Goal: Answer question/provide support: Share knowledge or assist other users

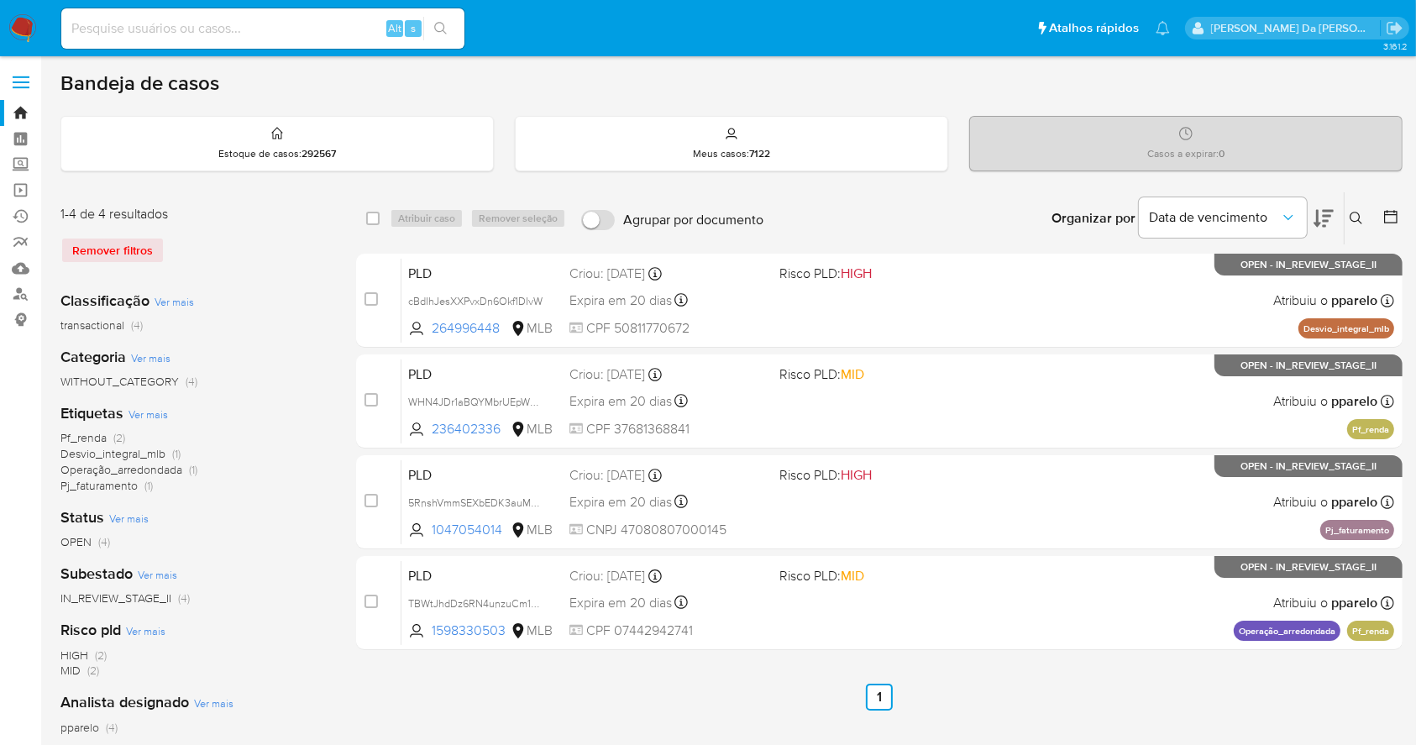
click at [247, 22] on input at bounding box center [262, 29] width 403 height 22
paste input "ADoCm2Ia4zcnHlvvEsJLCwEf"
type input "ADoCm2Ia4zcnHlvvEsJLCwEf"
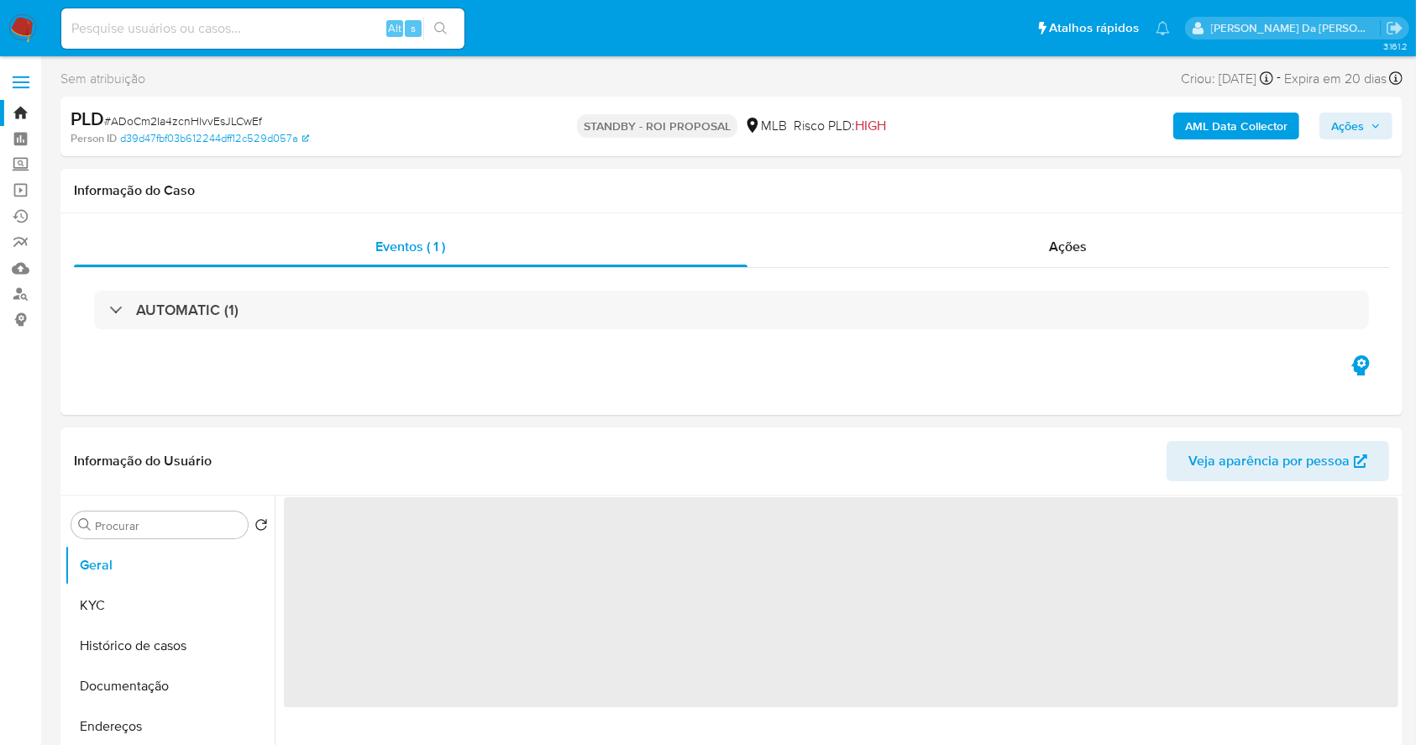
select select "10"
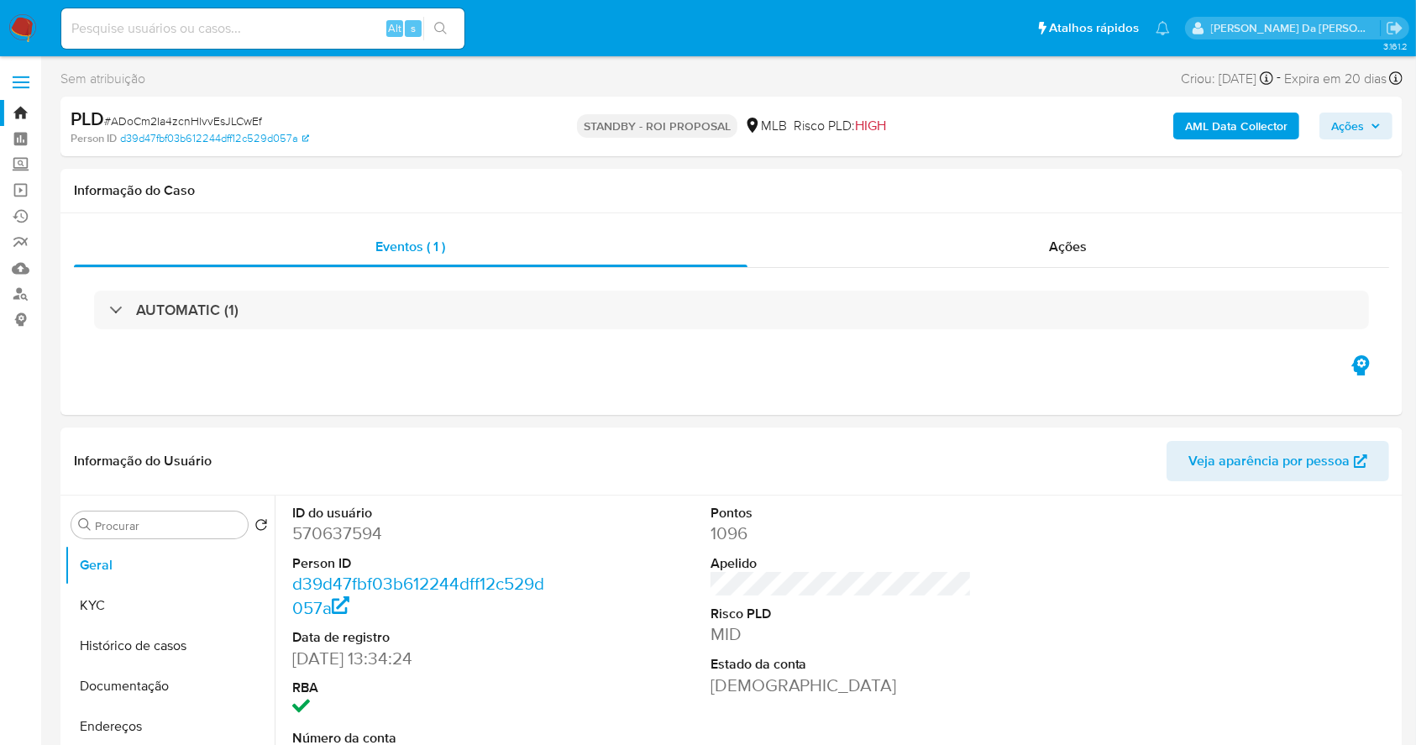
scroll to position [385, 0]
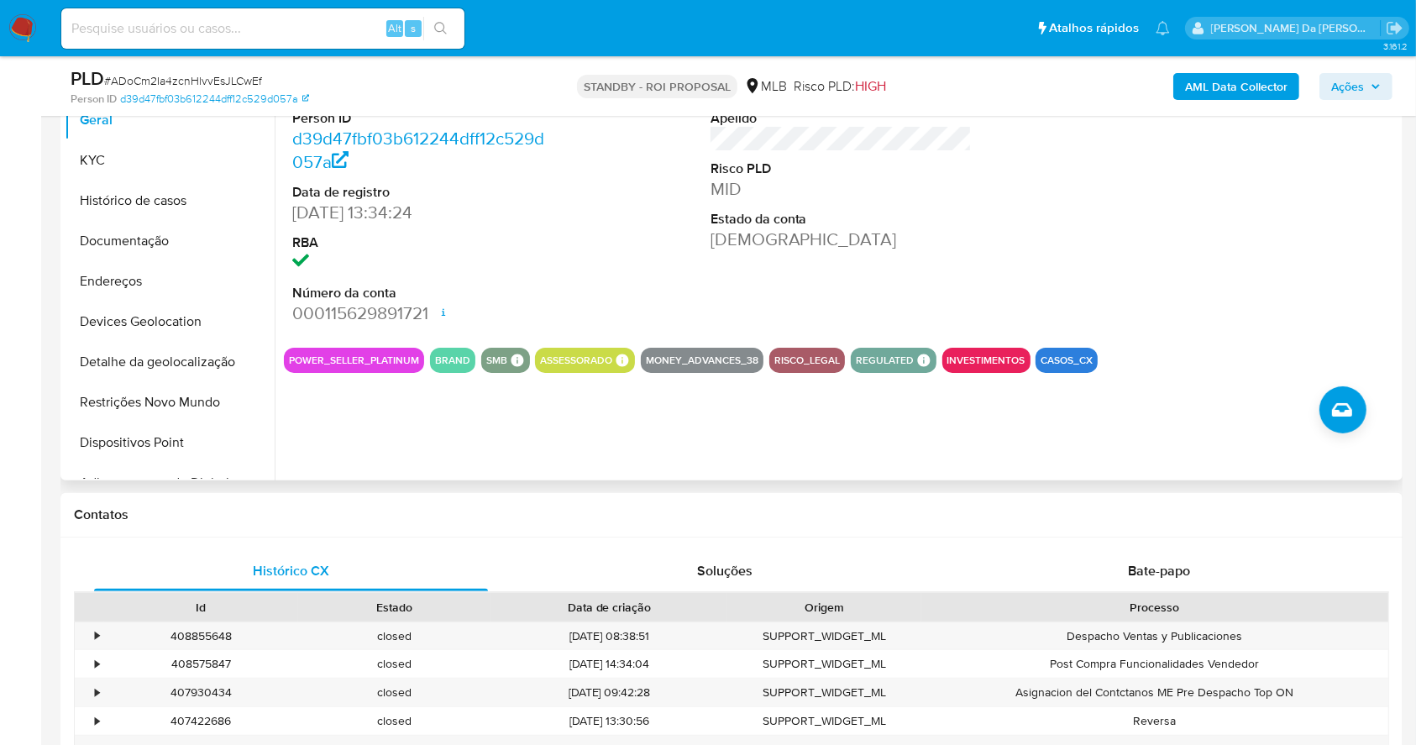
drag, startPoint x: 288, startPoint y: 359, endPoint x: 416, endPoint y: 356, distance: 128.5
click at [417, 354] on div "POWER_SELLER_PLATINUM" at bounding box center [354, 360] width 140 height 25
drag, startPoint x: 288, startPoint y: 350, endPoint x: 417, endPoint y: 369, distance: 130.6
click at [418, 369] on div "POWER_SELLER_PLATINUM" at bounding box center [354, 360] width 140 height 25
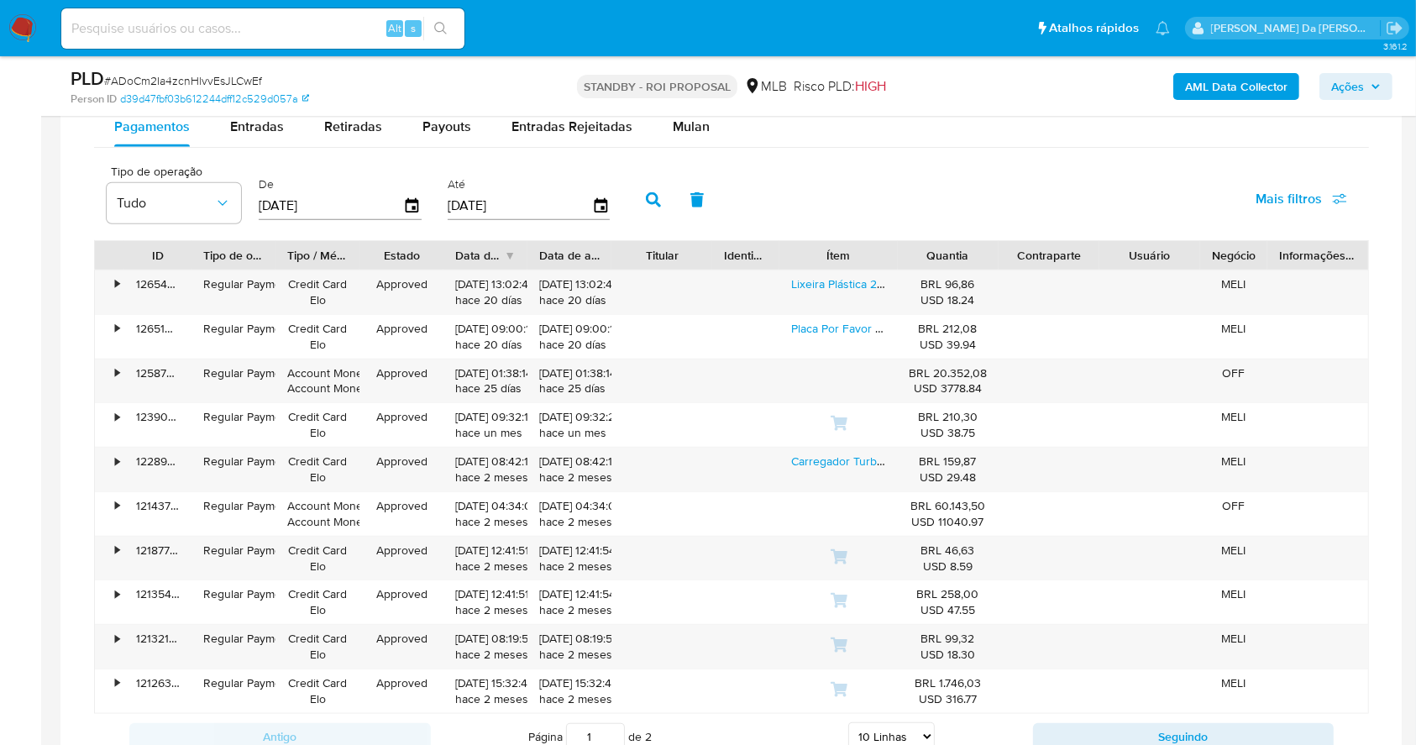
scroll to position [1495, 0]
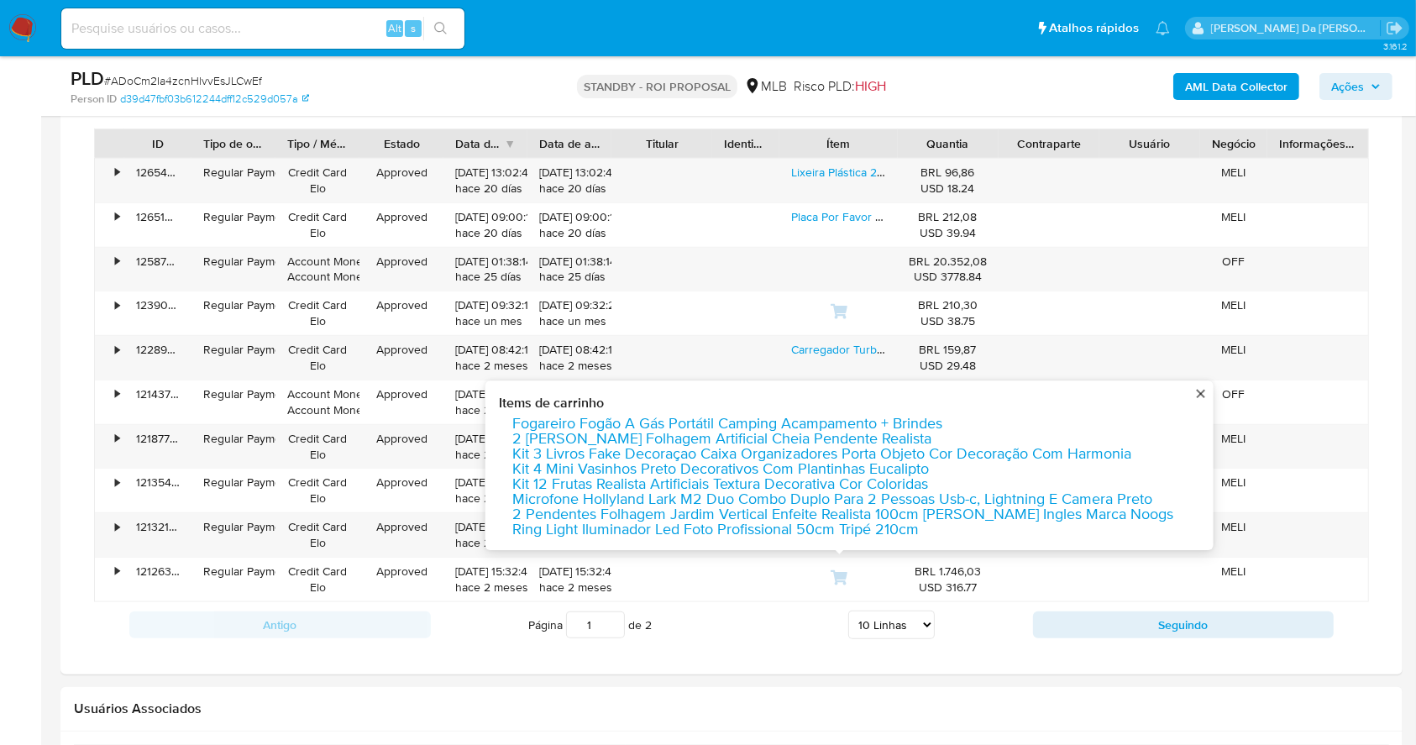
click at [908, 615] on select "5 Linhas 10 Linhas 20 Linhas 25 Linhas 50 Linhas 100 Linhas" at bounding box center [891, 624] width 86 height 29
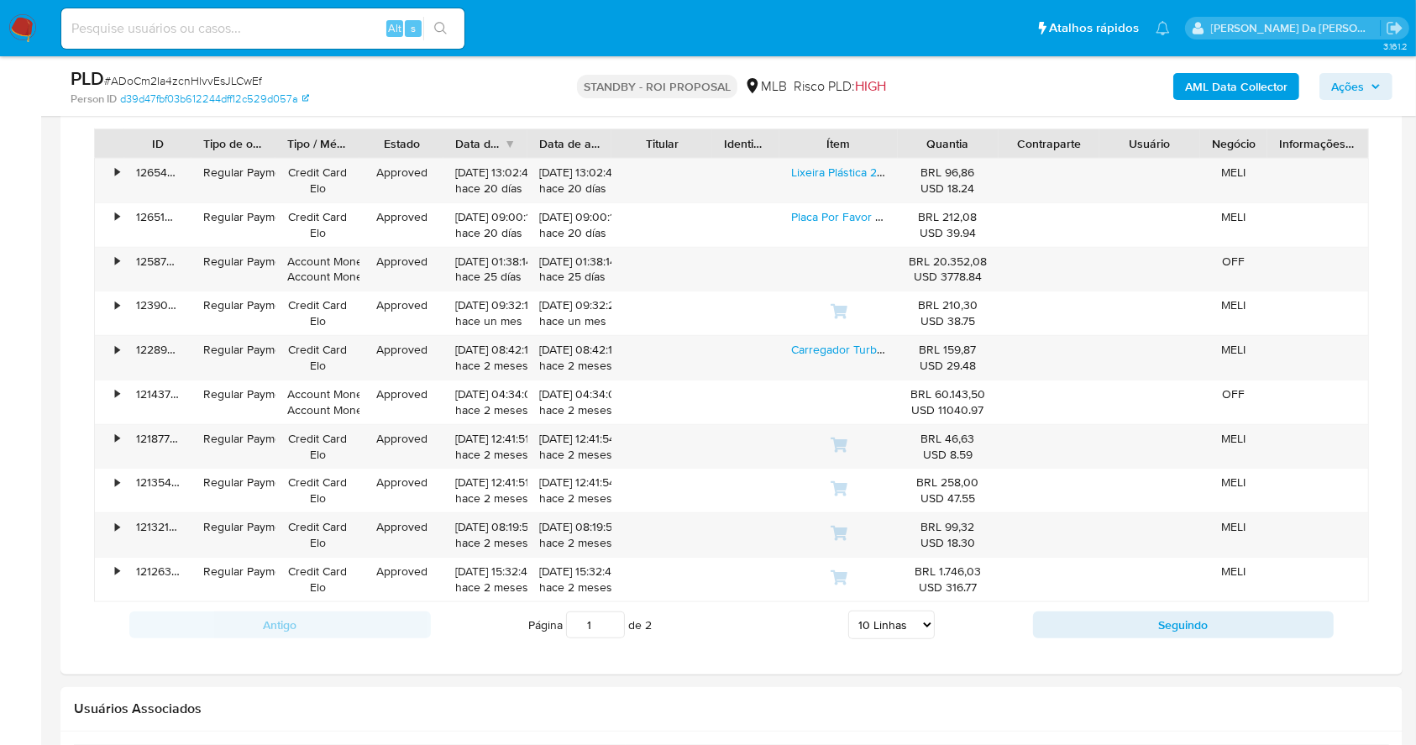
drag, startPoint x: 891, startPoint y: 610, endPoint x: 889, endPoint y: 623, distance: 13.5
click at [891, 610] on select "5 Linhas 10 Linhas 20 Linhas 25 Linhas 50 Linhas 100 Linhas" at bounding box center [891, 624] width 86 height 29
click at [889, 623] on select "5 Linhas 10 Linhas 20 Linhas 25 Linhas 50 Linhas 100 Linhas" at bounding box center [891, 624] width 86 height 29
click at [886, 616] on select "5 Linhas 10 Linhas 20 Linhas 25 Linhas 50 Linhas 100 Linhas" at bounding box center [891, 624] width 86 height 29
select select "20"
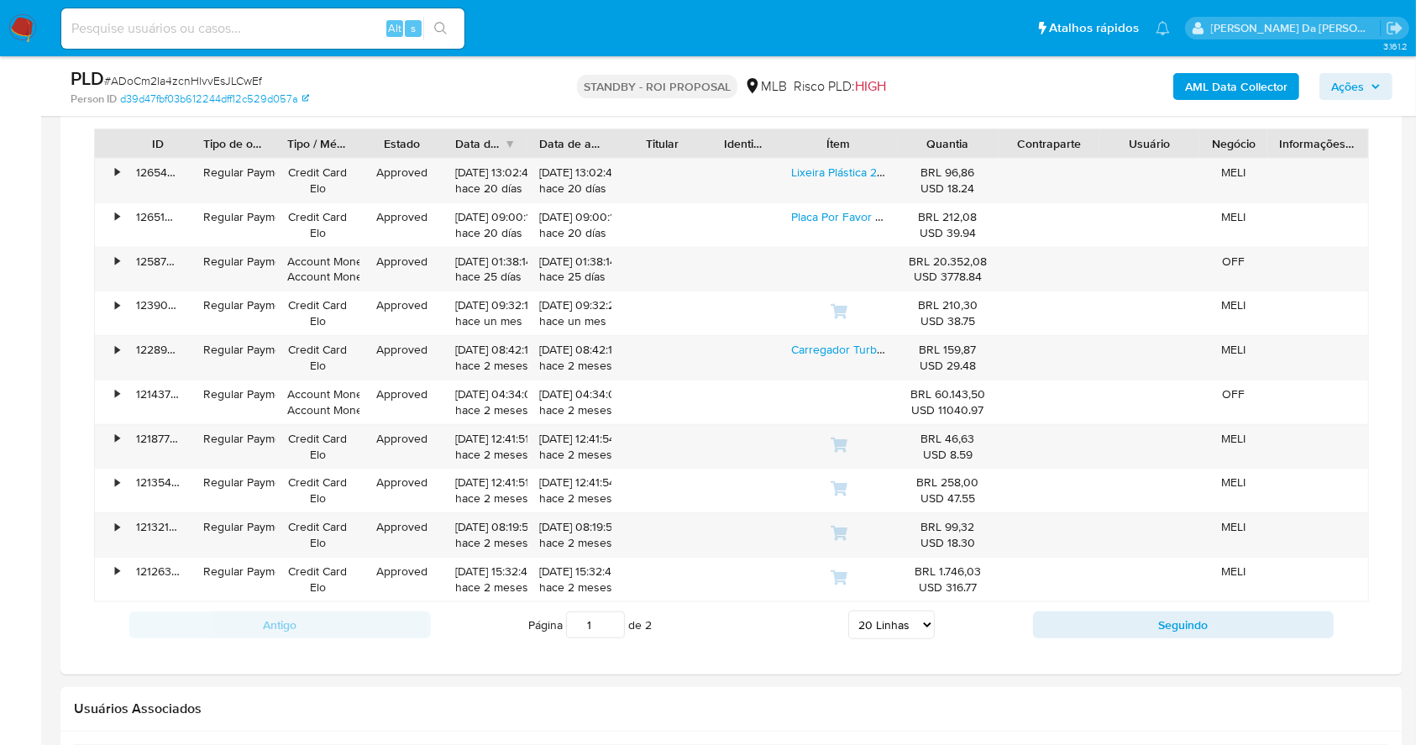
click at [848, 610] on select "5 Linhas 10 Linhas 20 Linhas 25 Linhas 50 Linhas 100 Linhas" at bounding box center [891, 624] width 86 height 29
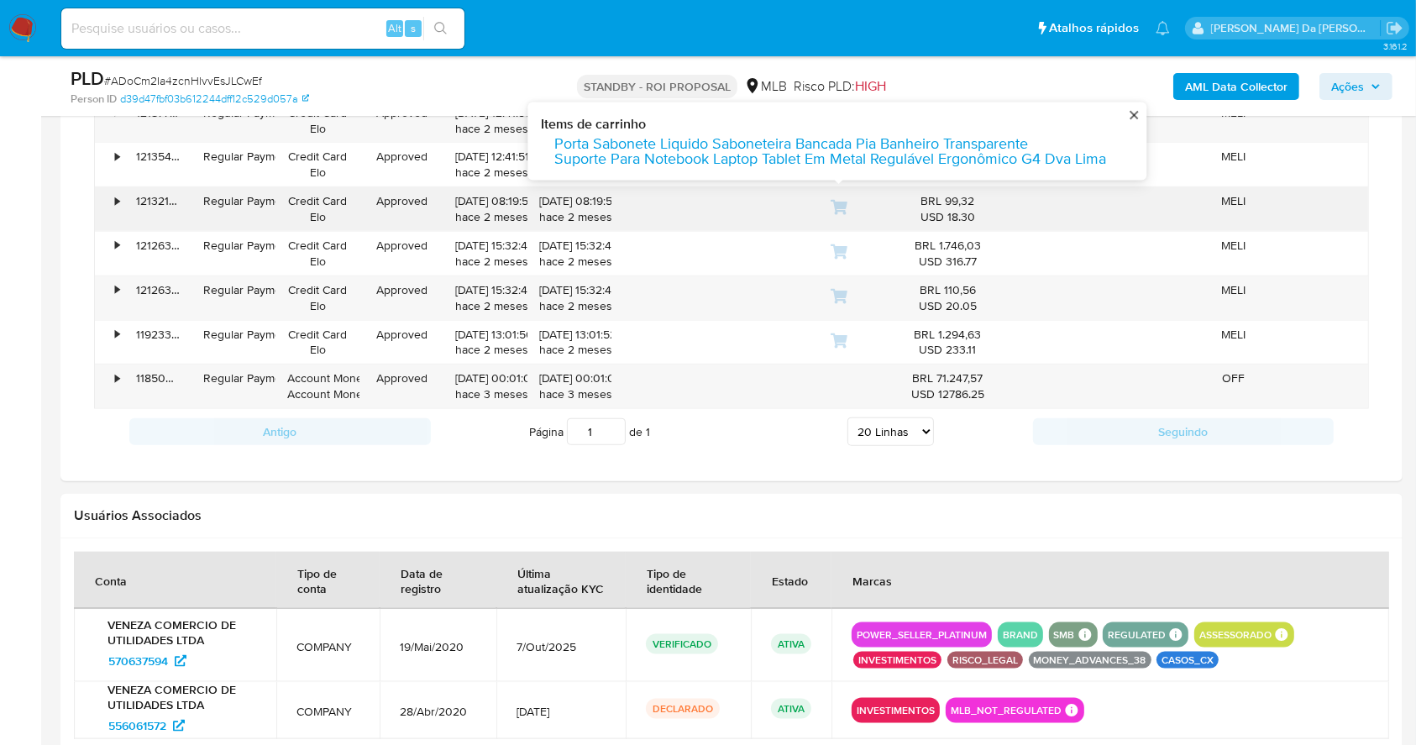
scroll to position [1830, 0]
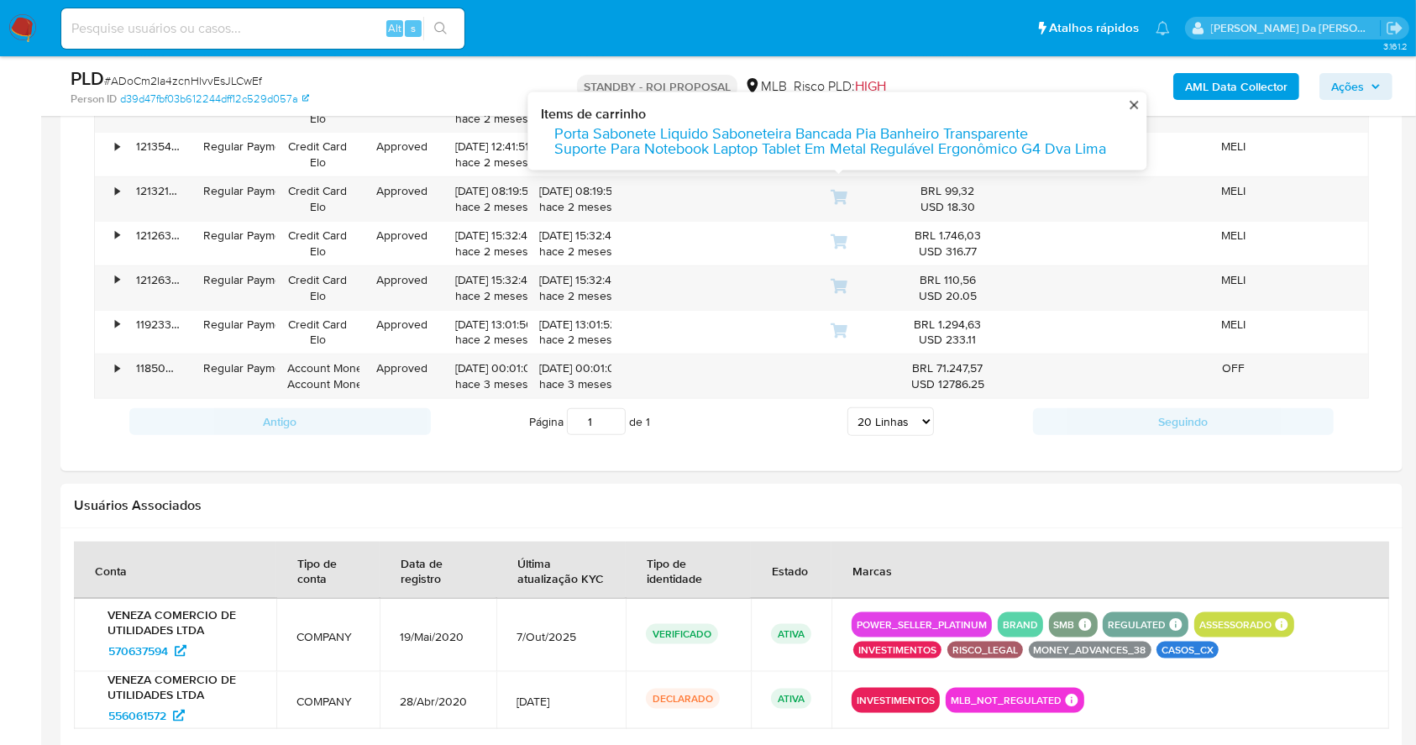
click at [904, 424] on select "5 Linhas 10 Linhas 20 Linhas 25 Linhas 50 Linhas 100 Linhas" at bounding box center [890, 421] width 86 height 29
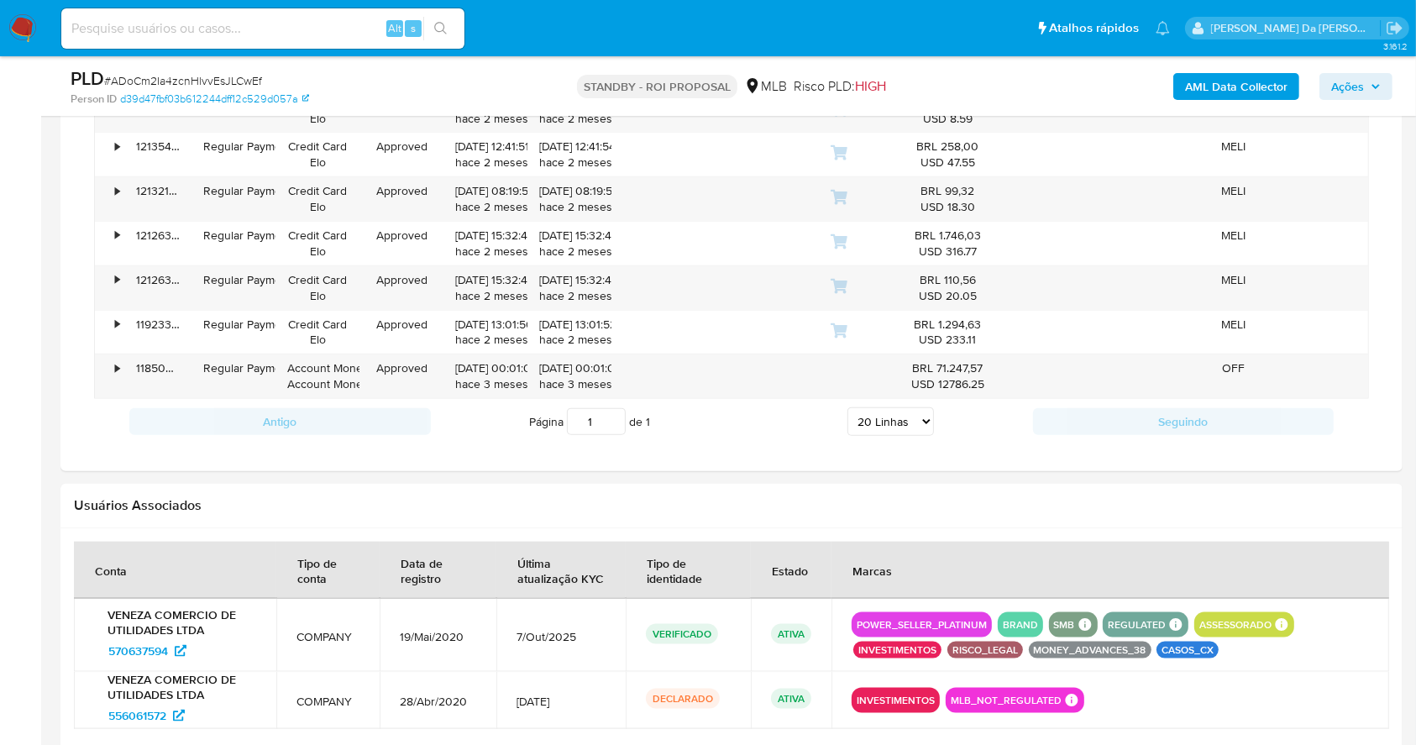
click at [892, 400] on div "Antigo Página 1 de 1 5 Linhas 10 Linhas 20 Linhas 25 Linhas 50 Linhas 100 Linha…" at bounding box center [731, 421] width 1275 height 45
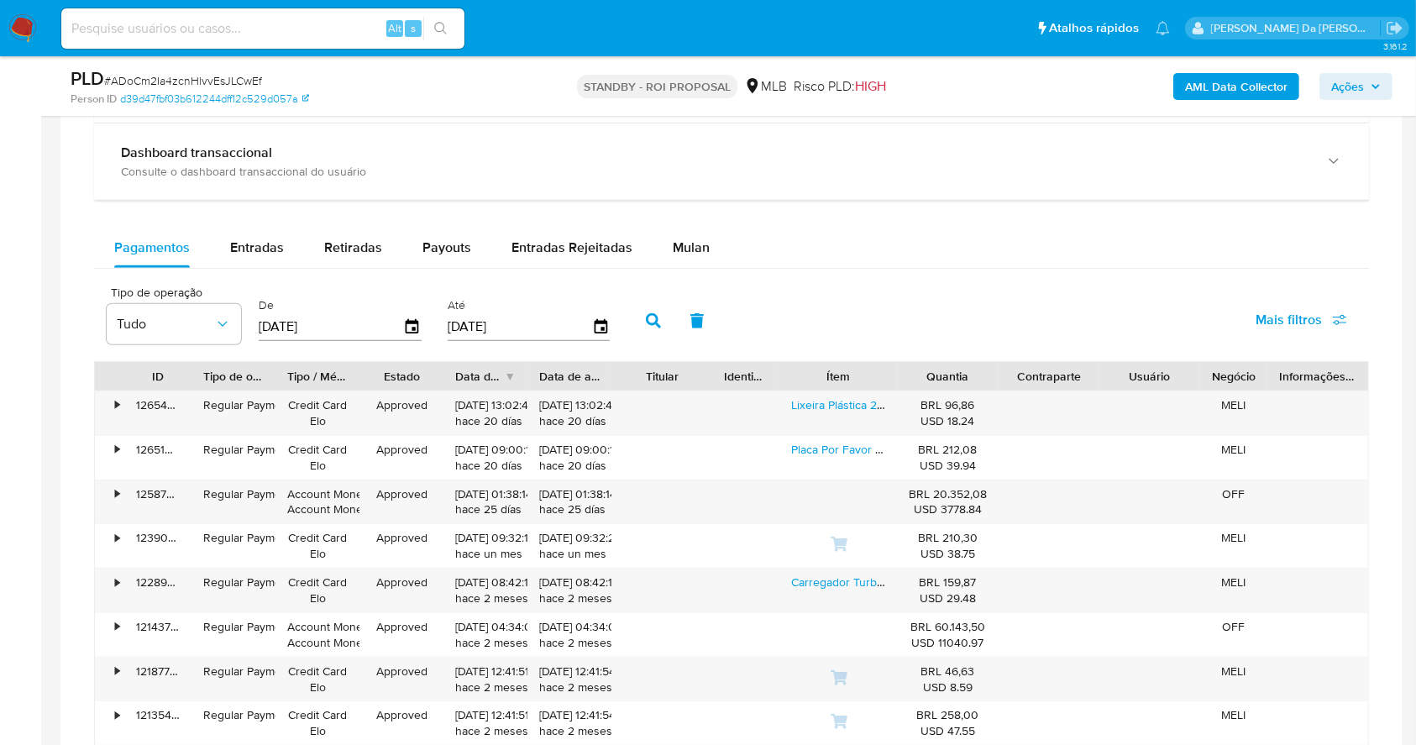
scroll to position [1270, 0]
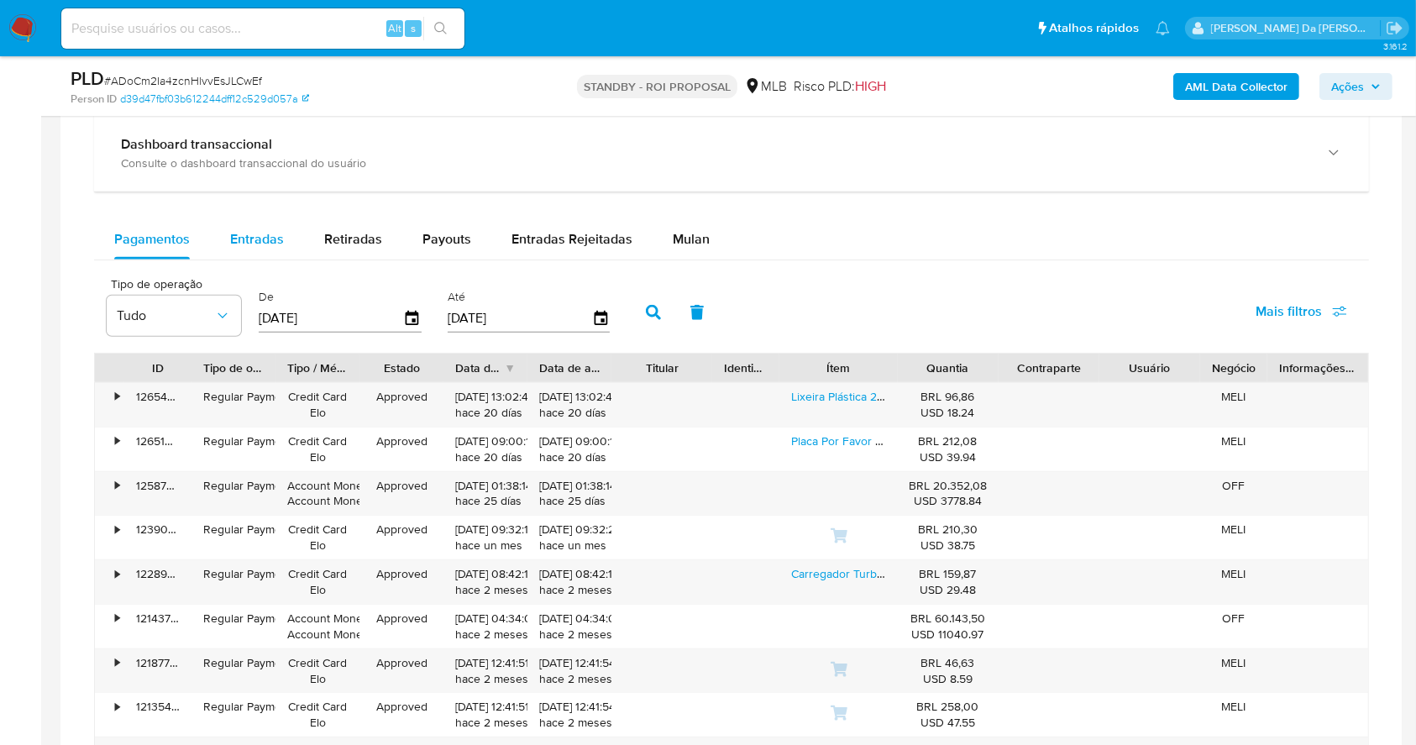
click at [242, 232] on span "Entradas" at bounding box center [257, 238] width 54 height 19
select select "10"
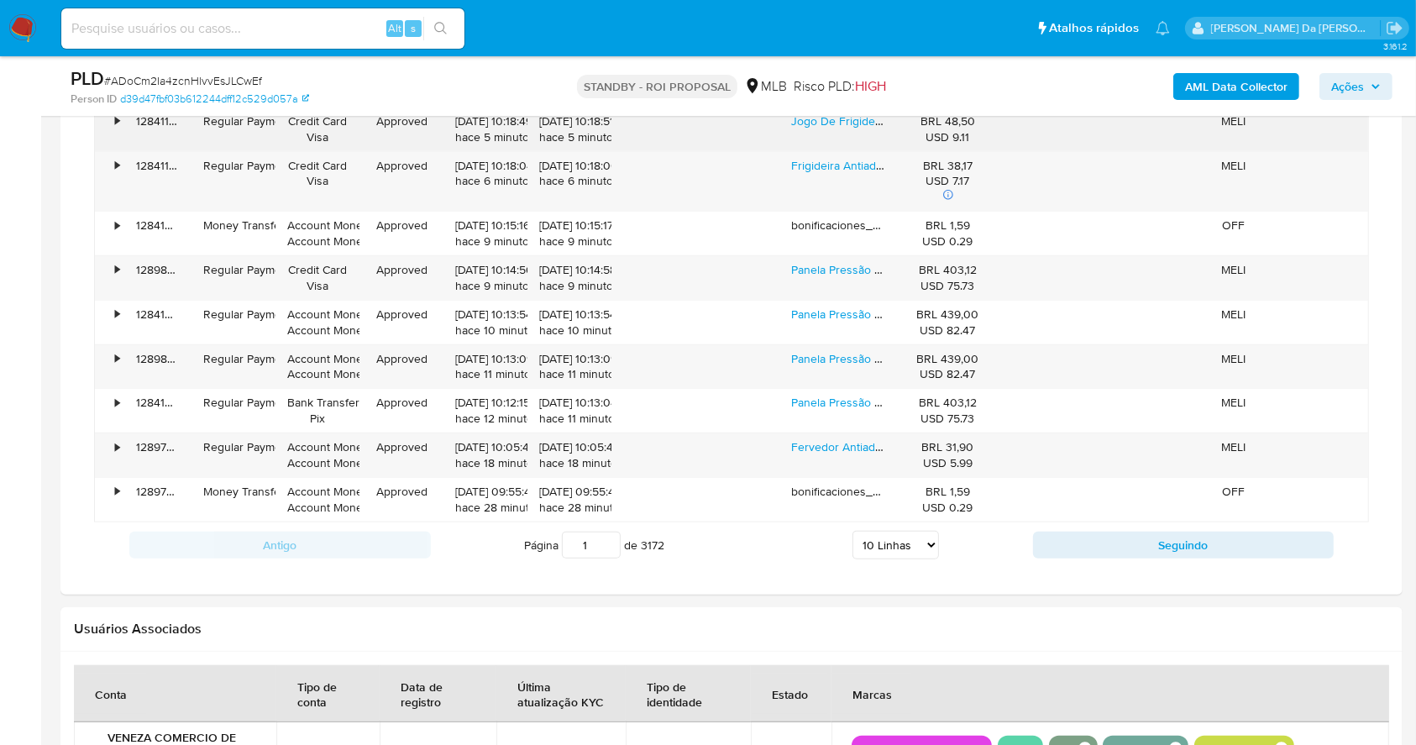
scroll to position [1606, 0]
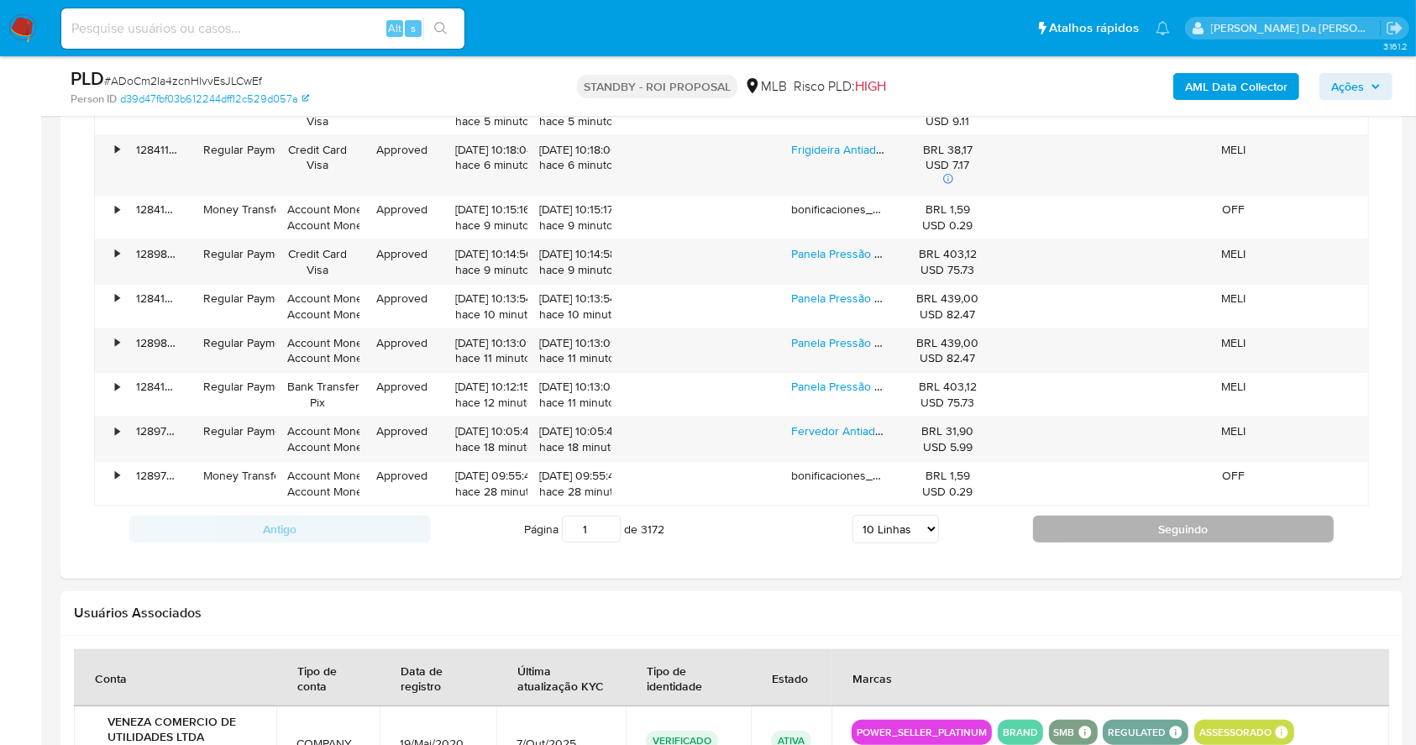
click at [1073, 524] on button "Seguindo" at bounding box center [1183, 529] width 301 height 27
type input "2"
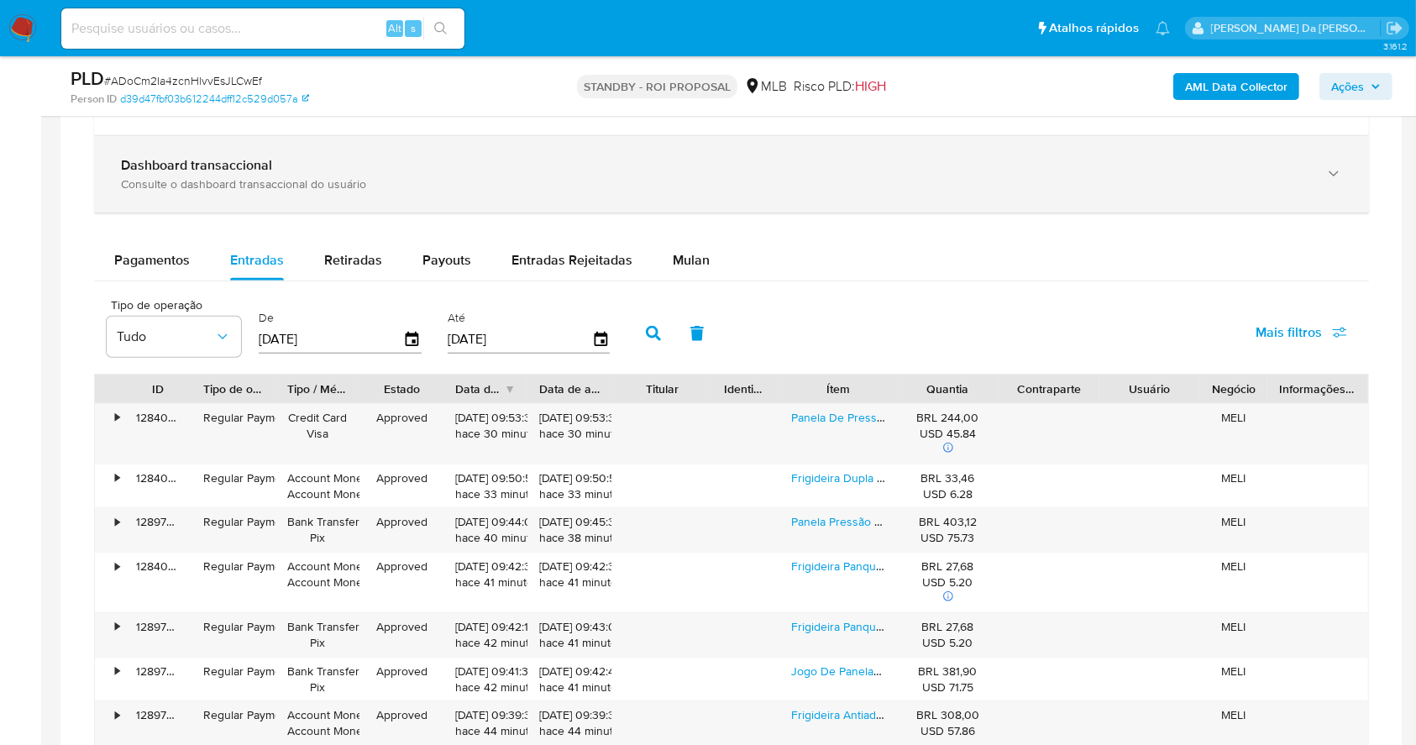
scroll to position [985, 0]
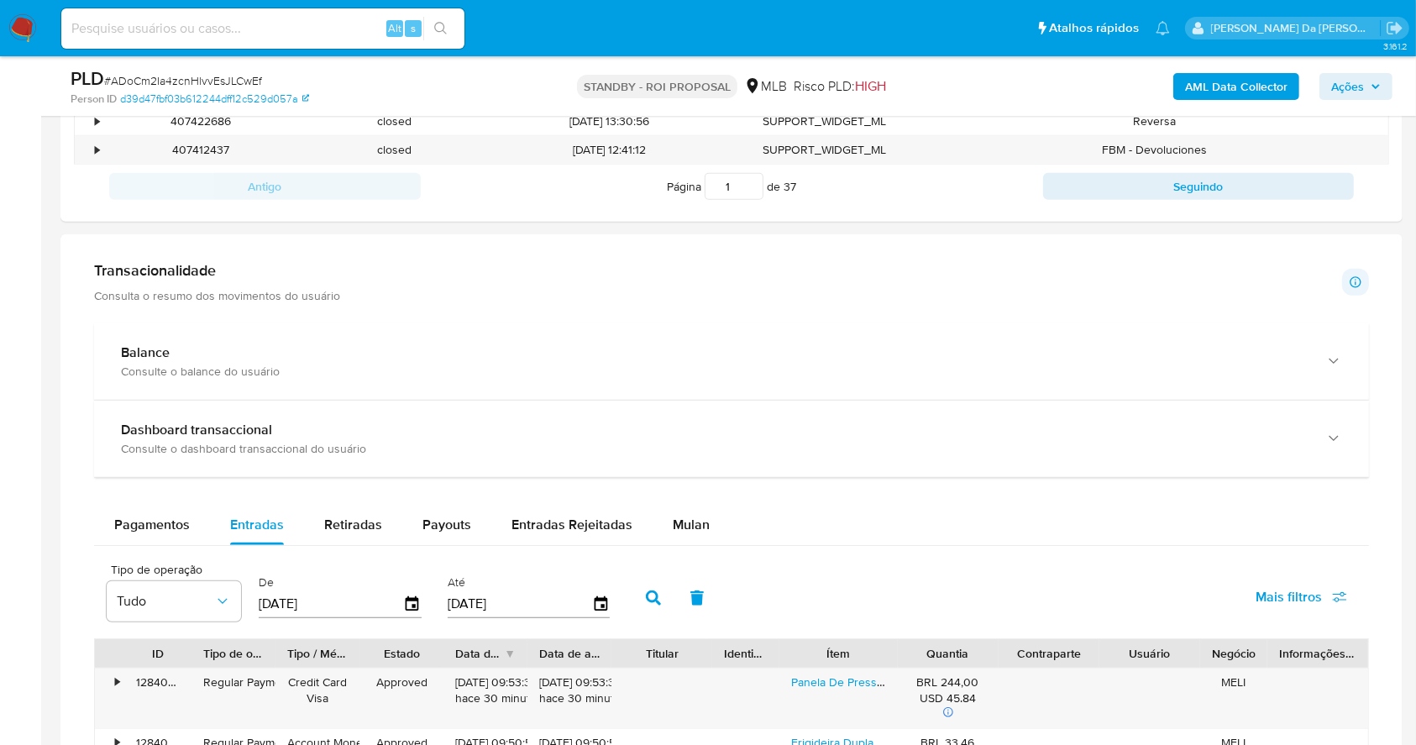
click at [196, 24] on input at bounding box center [262, 29] width 403 height 22
paste input "ADoCm2Ia4zcnHlvvEsJLCwEf"
type input "ADoCm2Ia4zcnHlvvEsJLCwEf"
click at [438, 34] on icon "search-icon" at bounding box center [440, 28] width 13 height 13
click at [437, 19] on button "search-icon" at bounding box center [440, 29] width 34 height 24
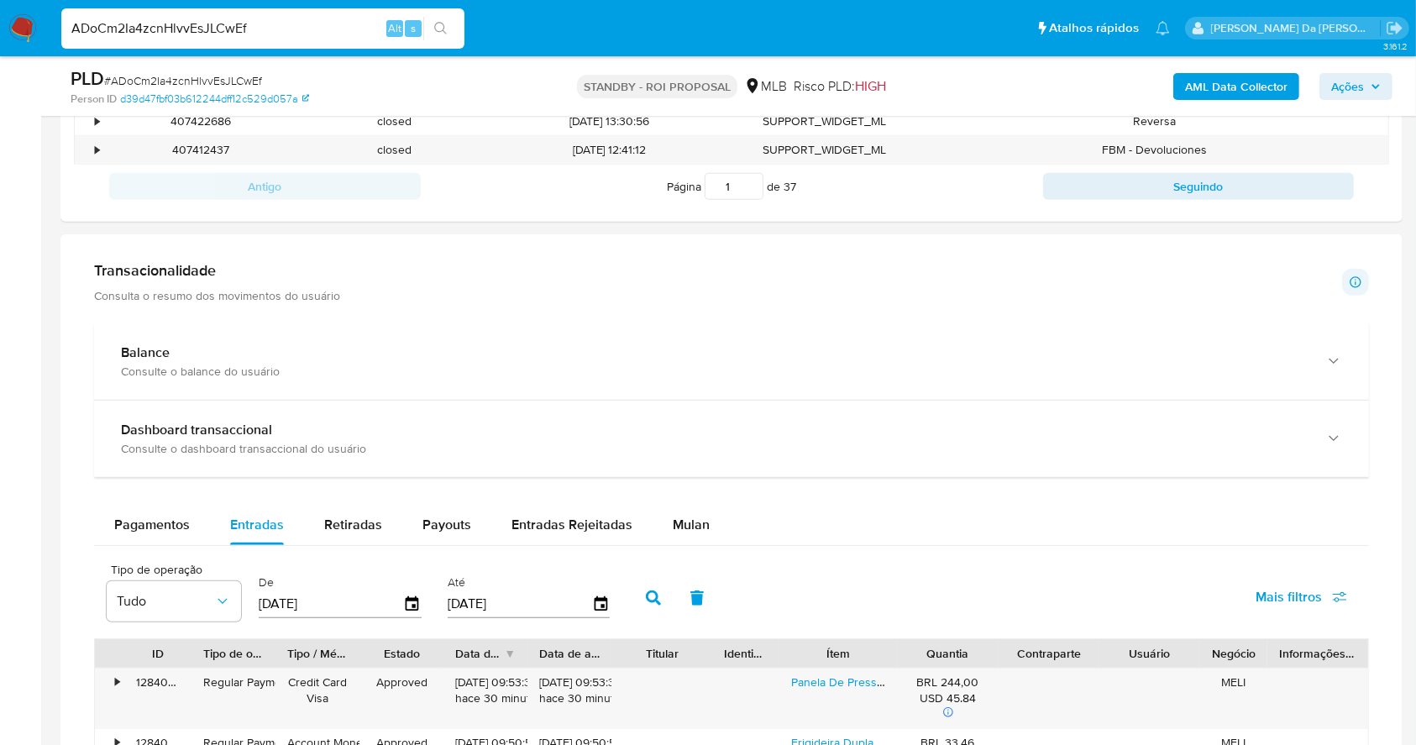
click at [437, 19] on button "search-icon" at bounding box center [440, 29] width 34 height 24
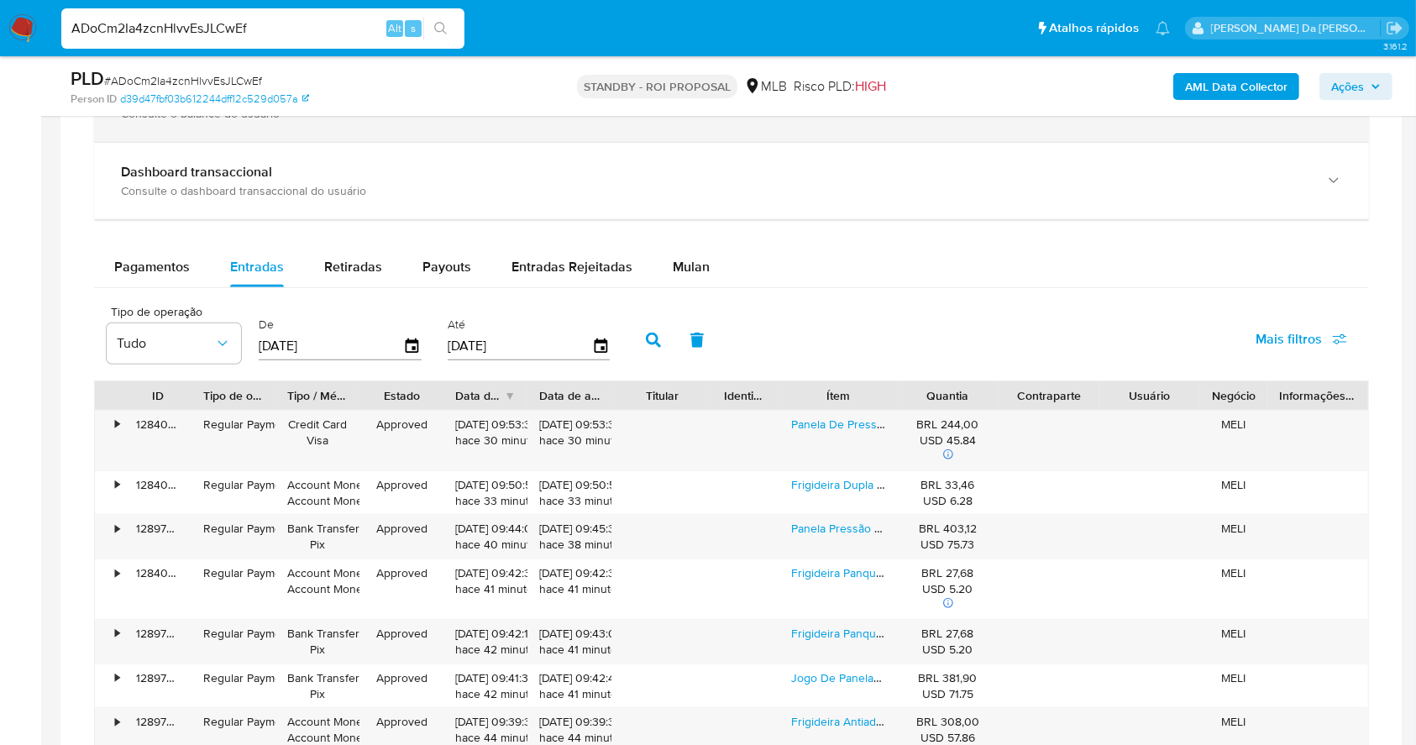
scroll to position [1119, 0]
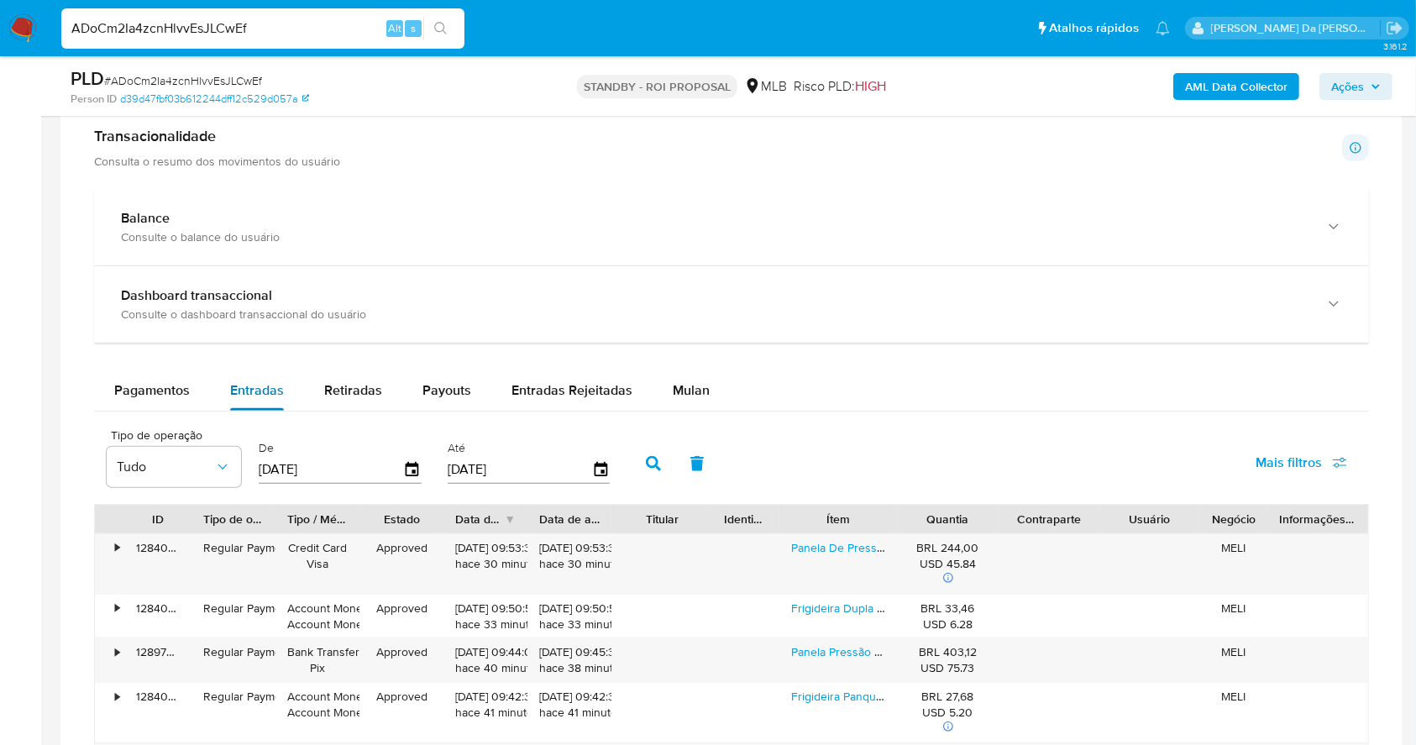
click at [283, 380] on button "Entradas" at bounding box center [257, 390] width 94 height 40
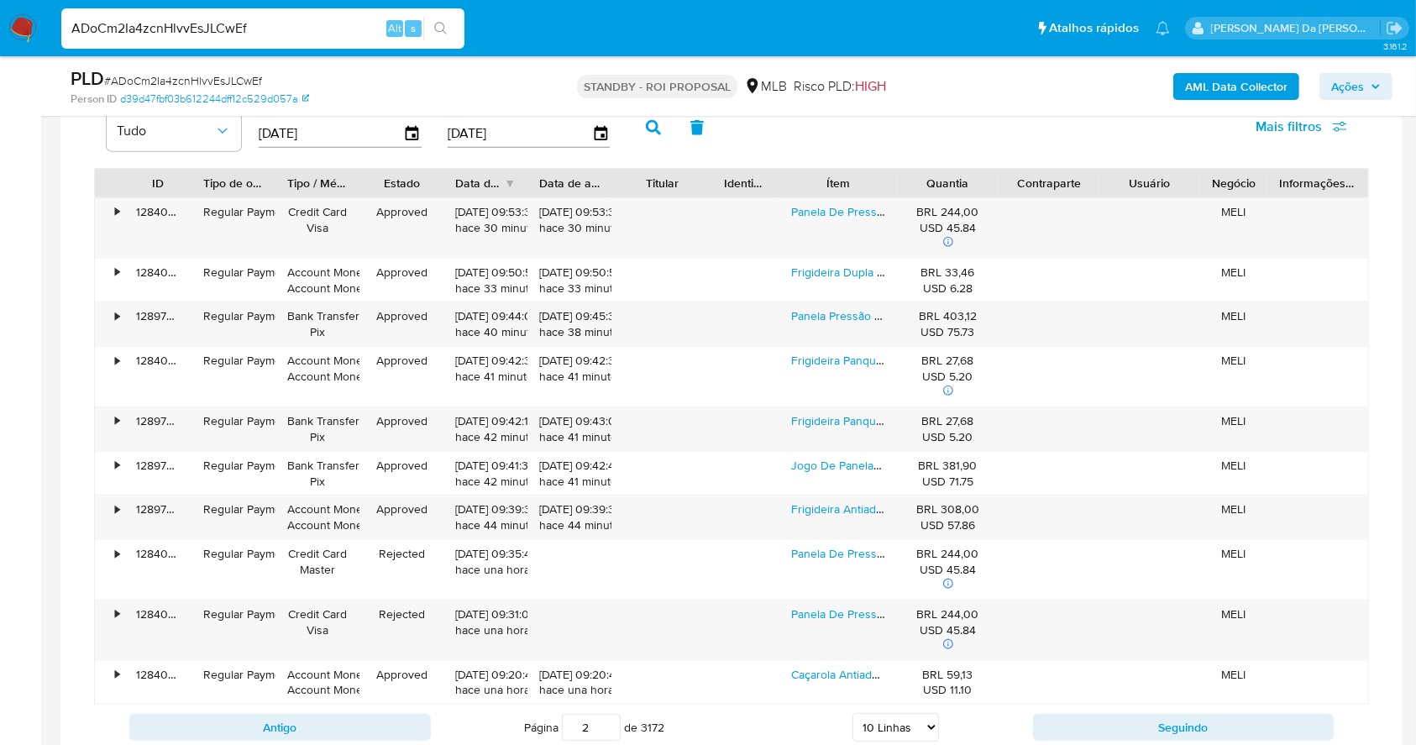
scroll to position [1567, 0]
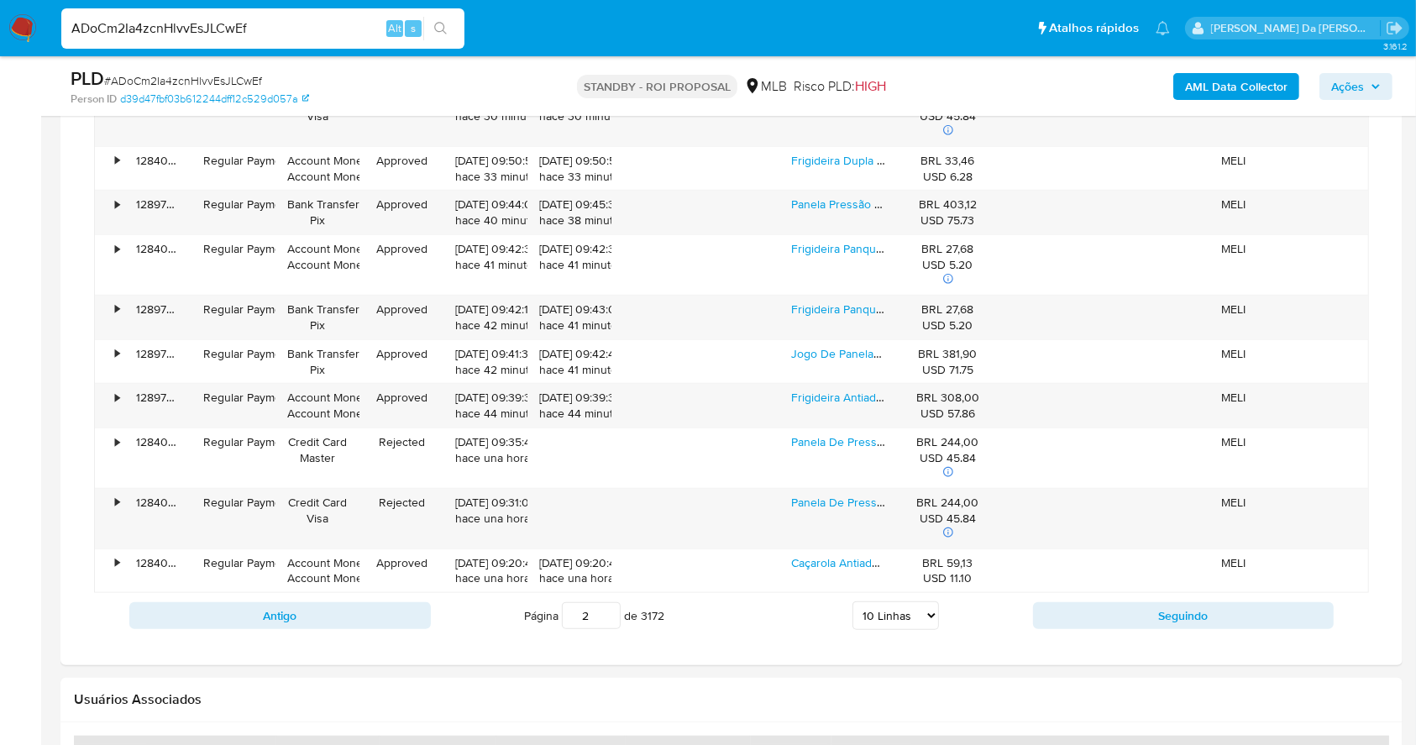
click at [1147, 634] on div "Antigo Página 2 de 3172 5 Linhas 10 Linhas 20 Linhas 25 Linhas 50 Linhas 100 Li…" at bounding box center [731, 615] width 1275 height 45
click at [1155, 604] on button "Seguindo" at bounding box center [1183, 615] width 301 height 27
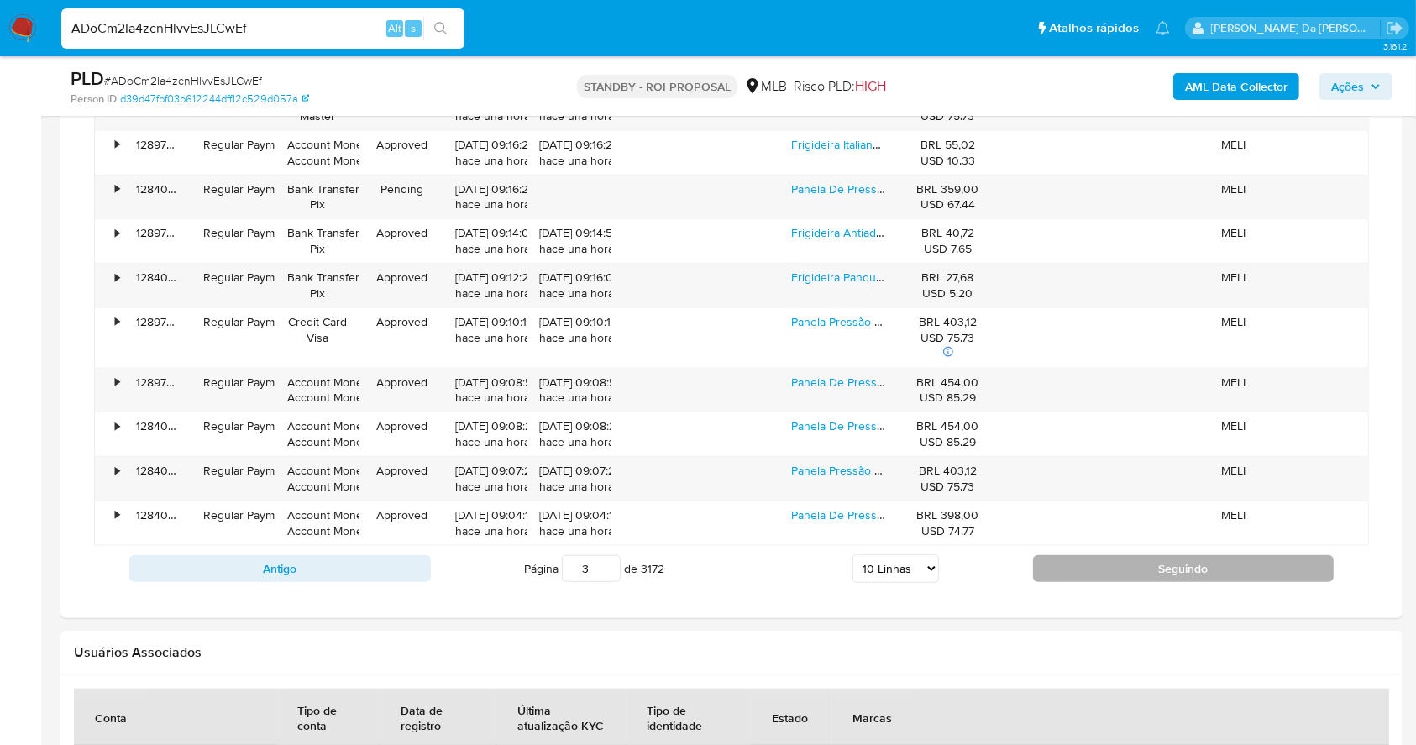
click at [1096, 576] on button "Seguindo" at bounding box center [1183, 568] width 301 height 27
type input "4"
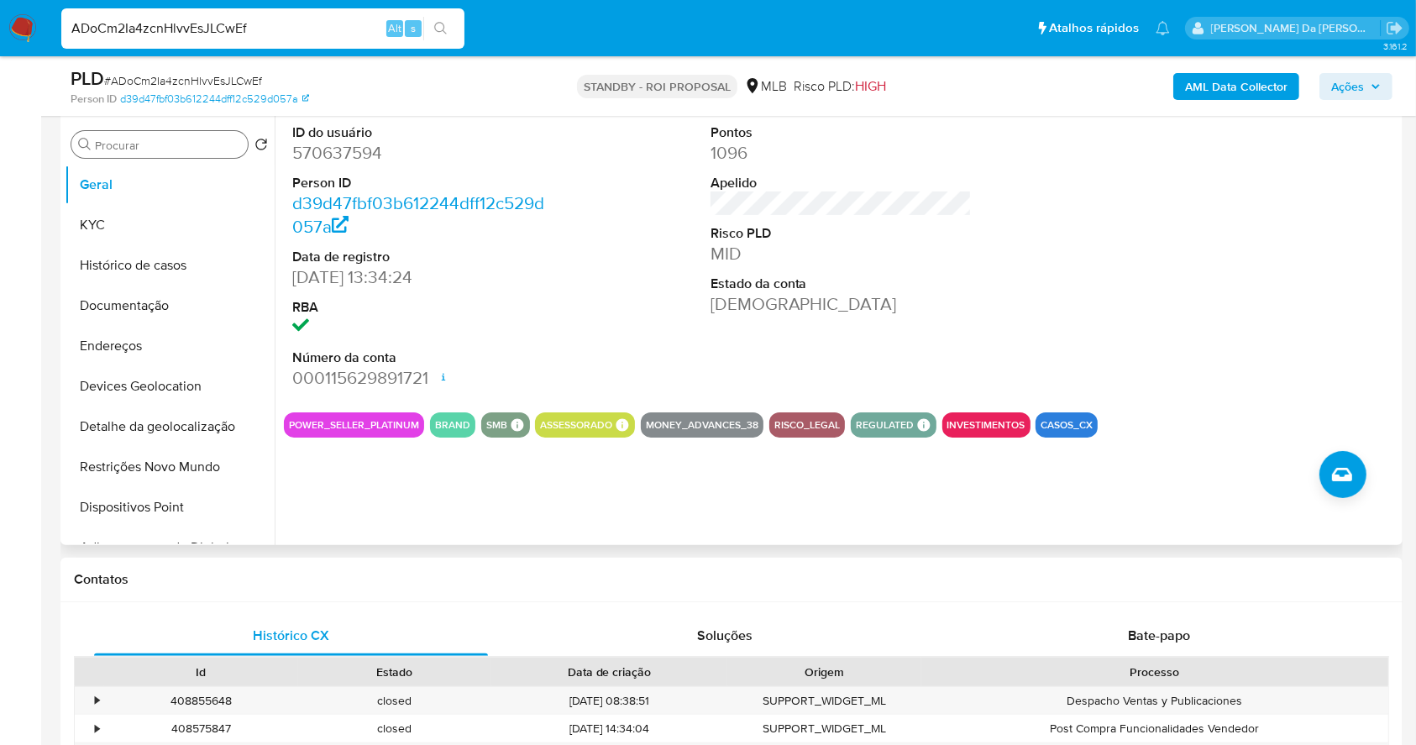
scroll to position [217, 0]
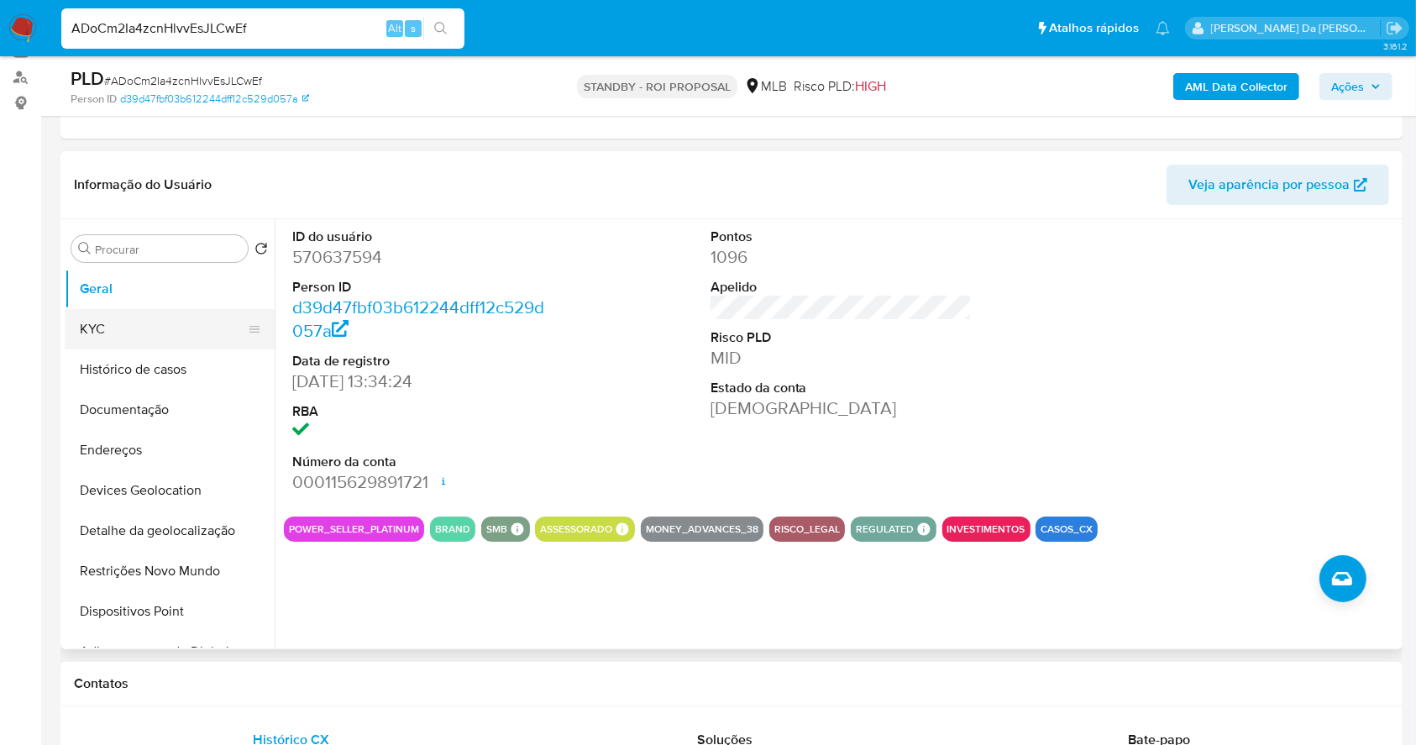
click at [133, 331] on button "KYC" at bounding box center [163, 329] width 196 height 40
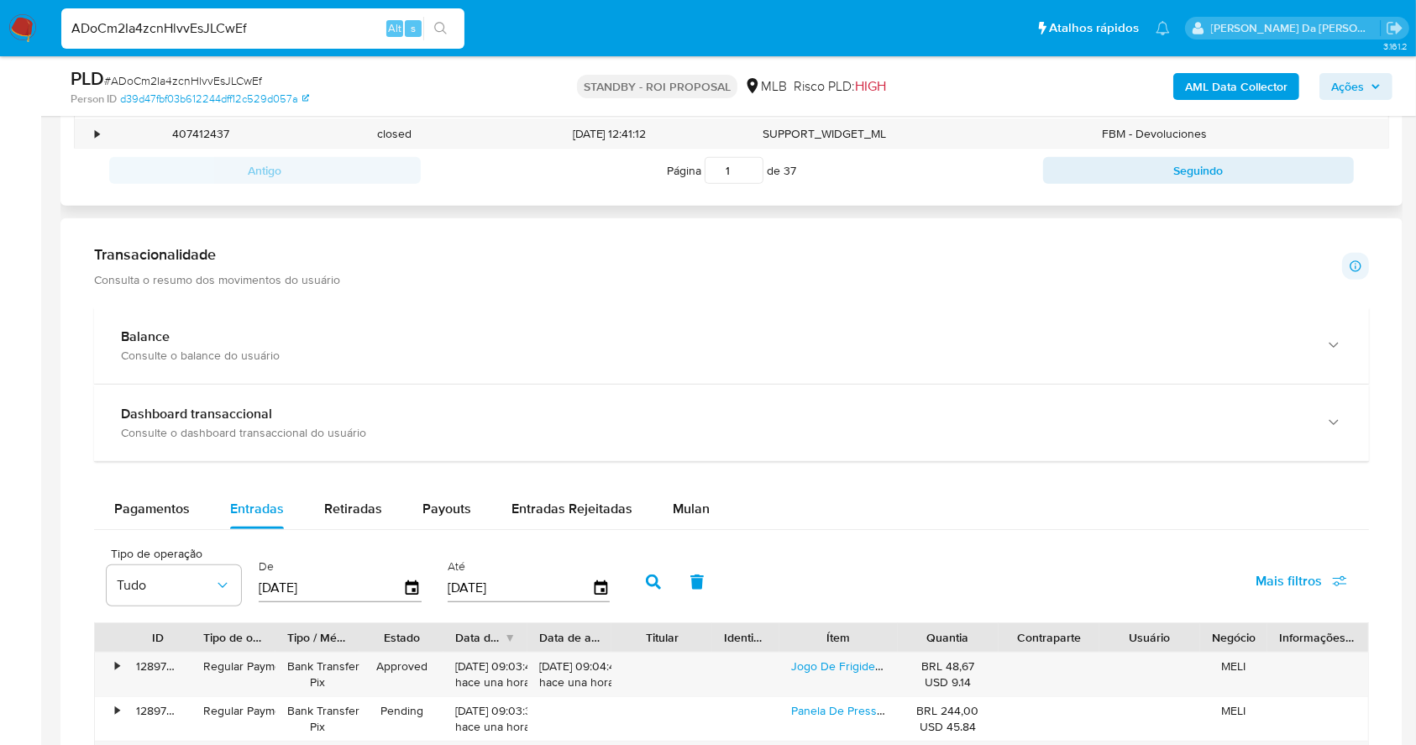
scroll to position [1112, 0]
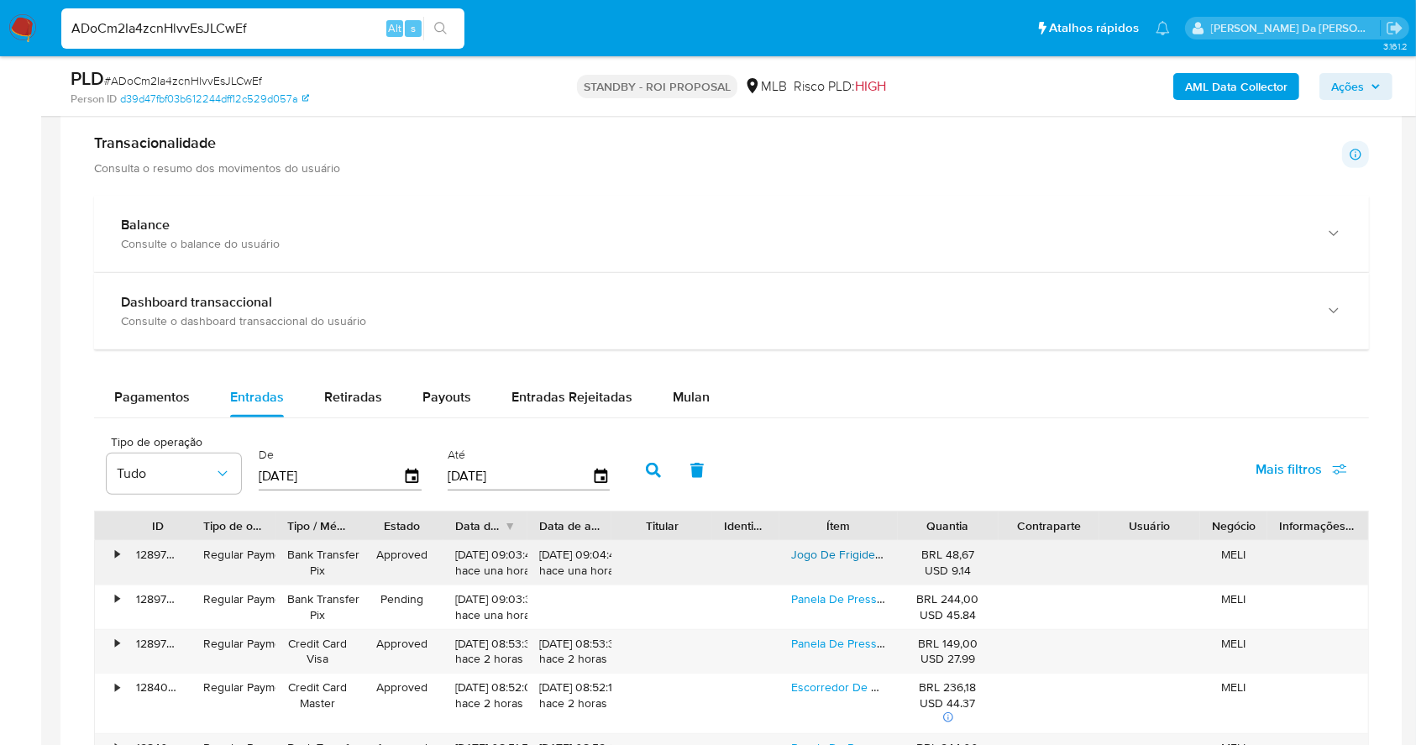
click at [840, 548] on link "Jogo De Frigideiras 3 Peças 14 18 24cm Vermelho Nacional" at bounding box center [945, 554] width 308 height 17
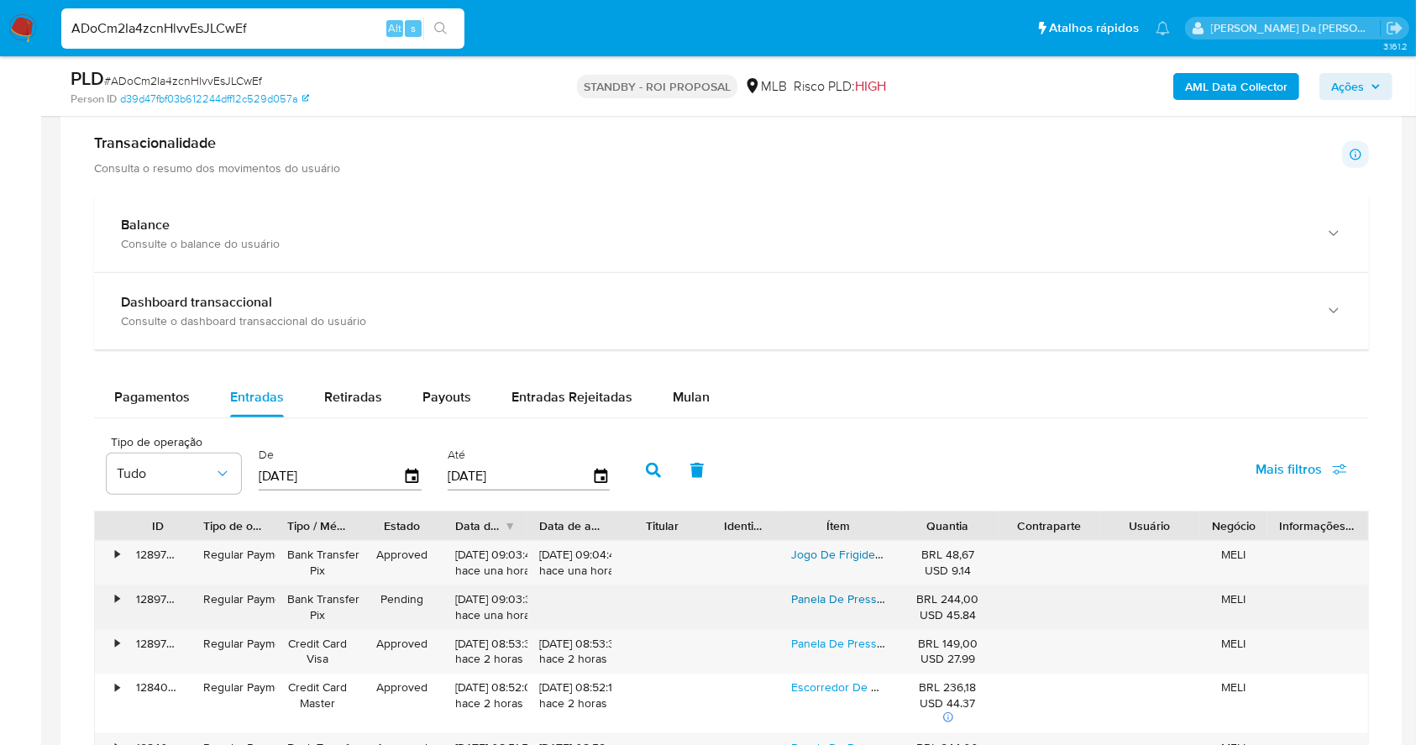
click at [858, 597] on link "Panela De Pressão Fechamento Externo 10l Alumínio Nacional" at bounding box center [952, 598] width 323 height 17
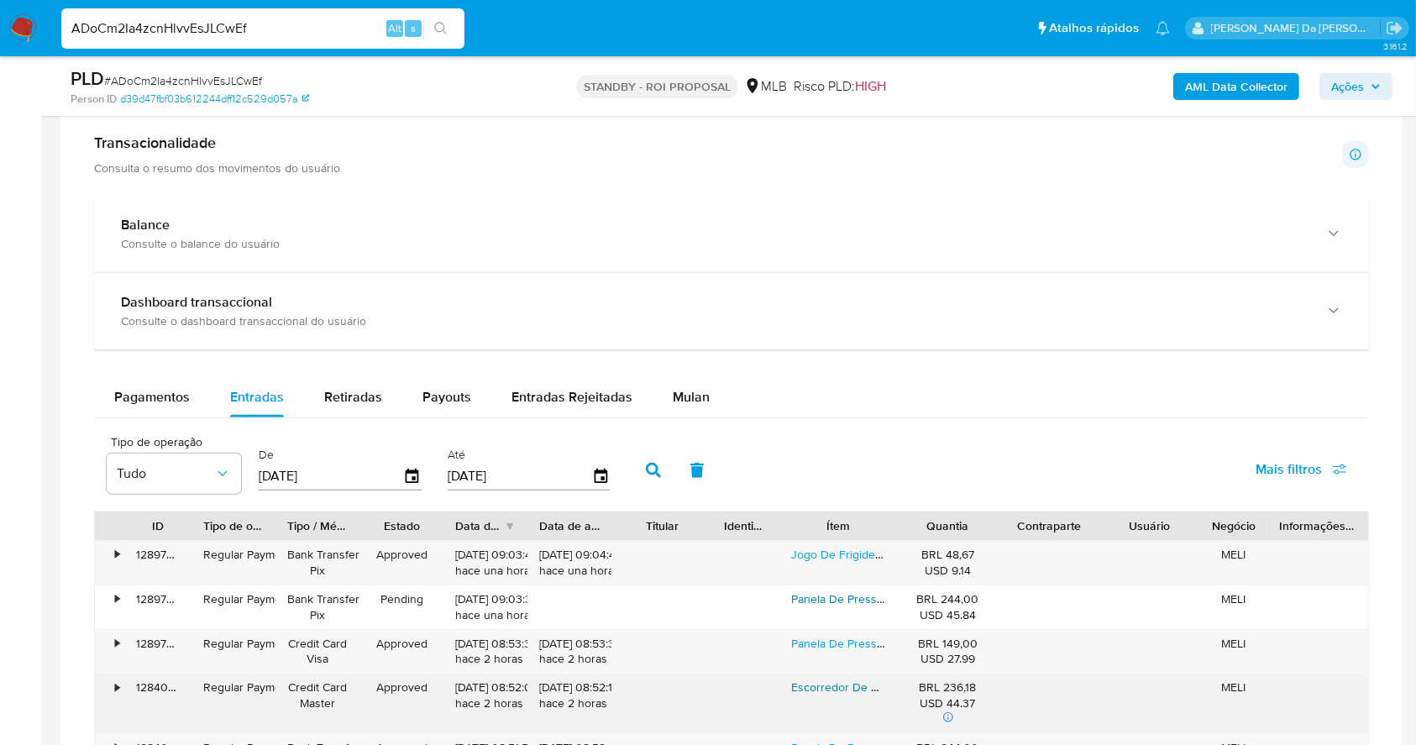
click at [841, 685] on link "Escorredor De Arroz Profissional 45cm 20l Polido Nacional" at bounding box center [944, 686] width 306 height 17
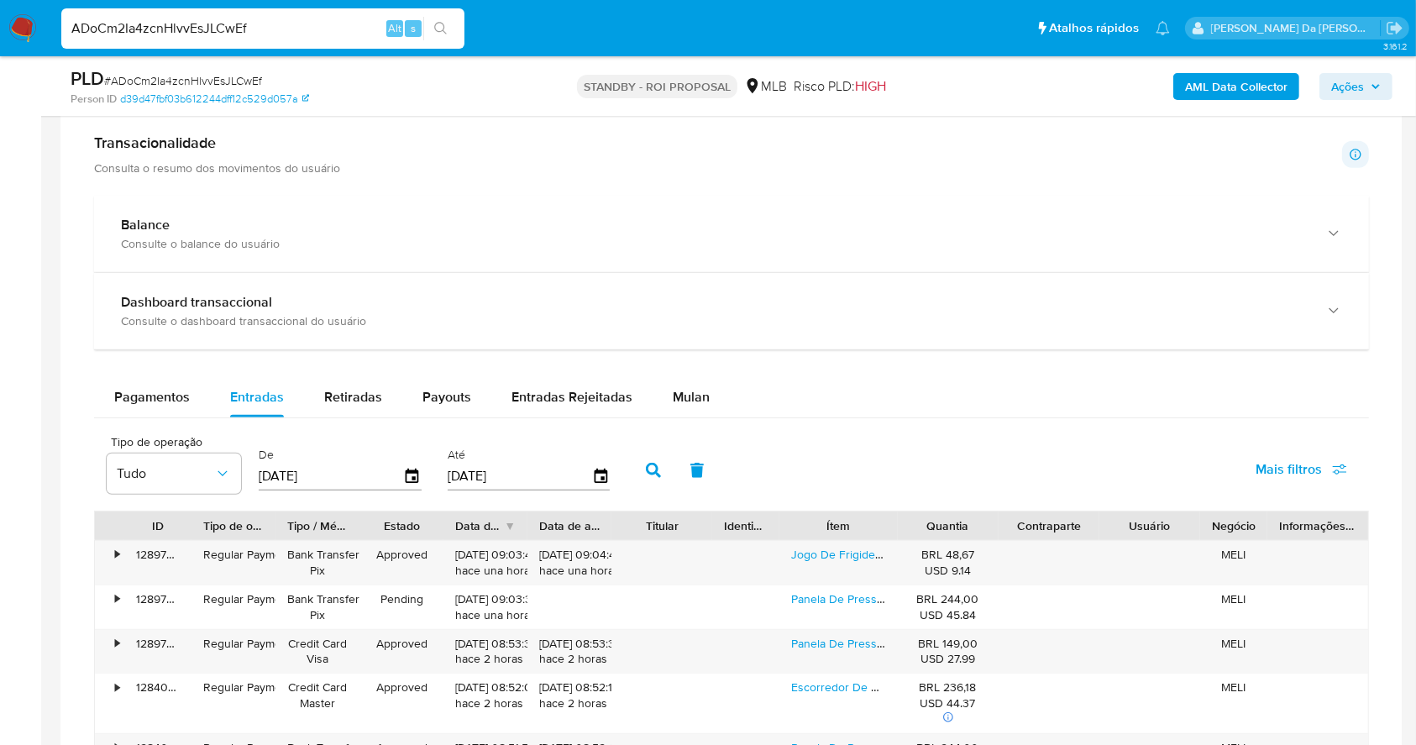
click at [258, 18] on input "ADoCm2Ia4zcnHlvvEsJLCwEf" at bounding box center [262, 29] width 403 height 22
click at [258, 19] on input "ADoCm2Ia4zcnHlvvEsJLCwEf" at bounding box center [262, 29] width 403 height 22
paste input "cz2koyzR1nIfMNZzU8AgnBEd"
type input "cz2koyzR1nIfMNZzU8AgnBEd"
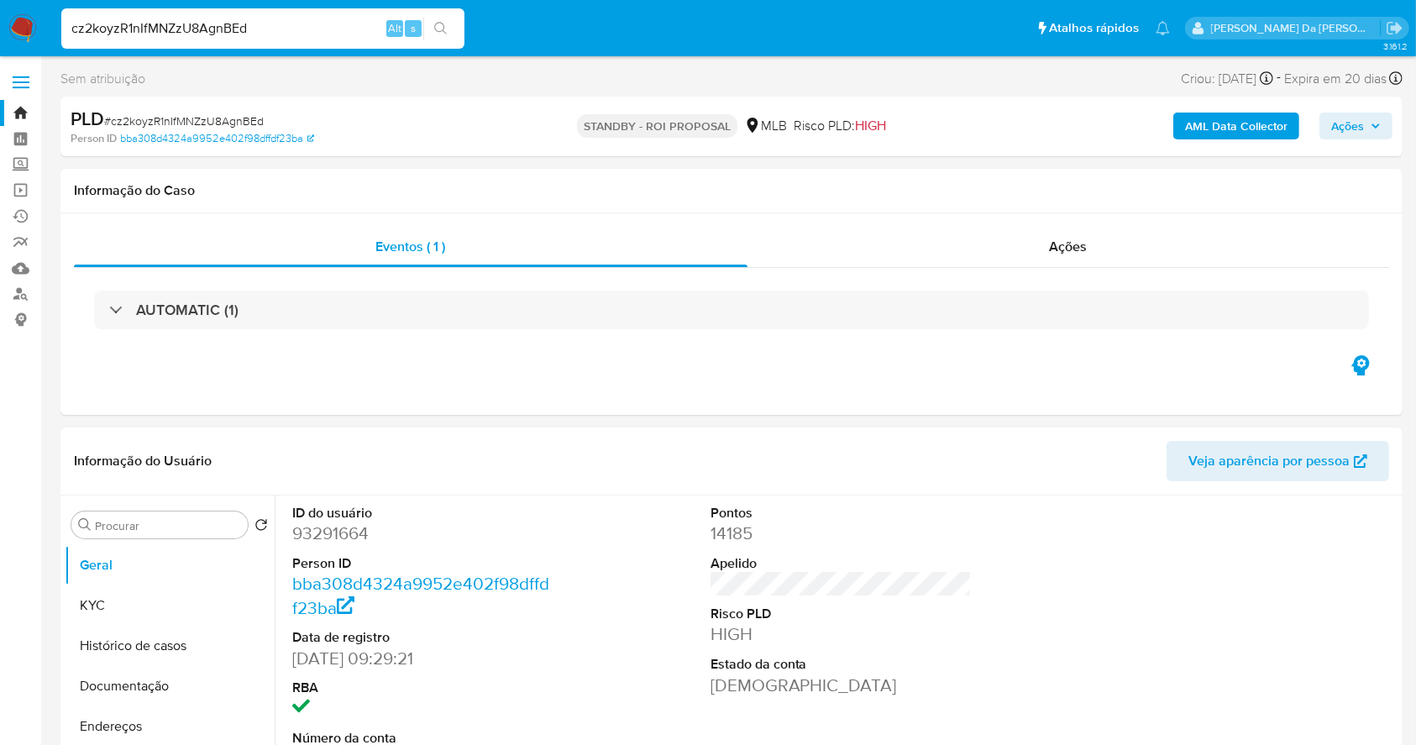
scroll to position [385, 0]
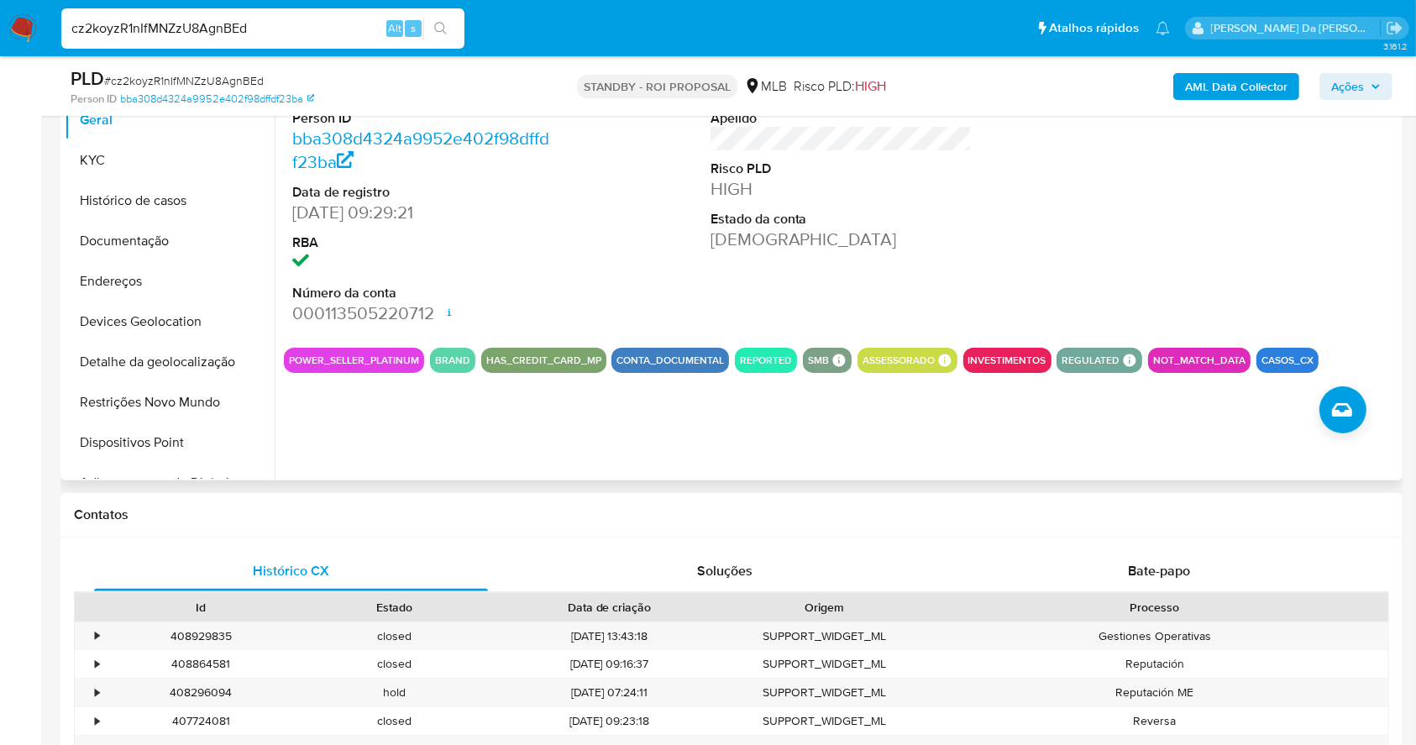
drag, startPoint x: 280, startPoint y: 355, endPoint x: 420, endPoint y: 359, distance: 140.3
click at [420, 359] on div "ID do usuário 93291664 Person ID bba308d4324a9952e402f98dffdf23ba Data de regis…" at bounding box center [836, 265] width 1123 height 430
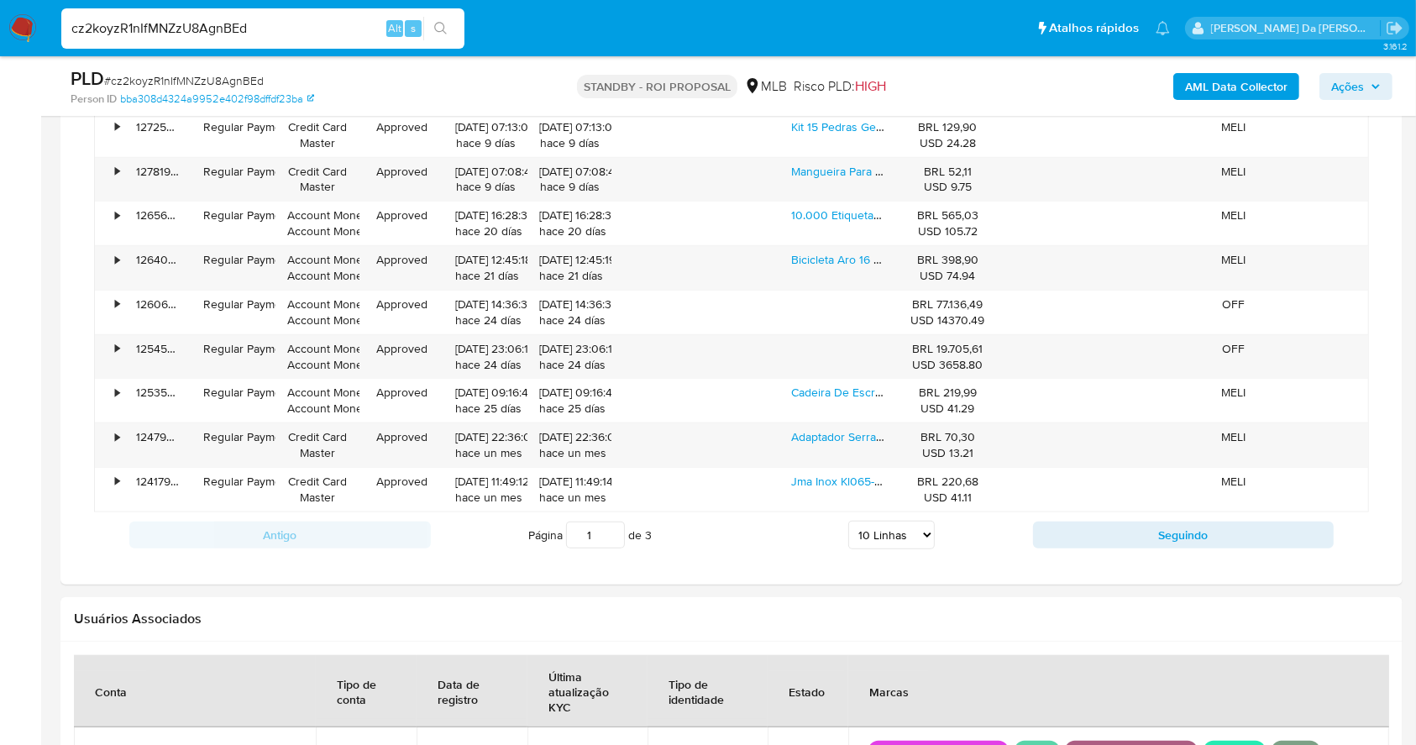
scroll to position [1617, 0]
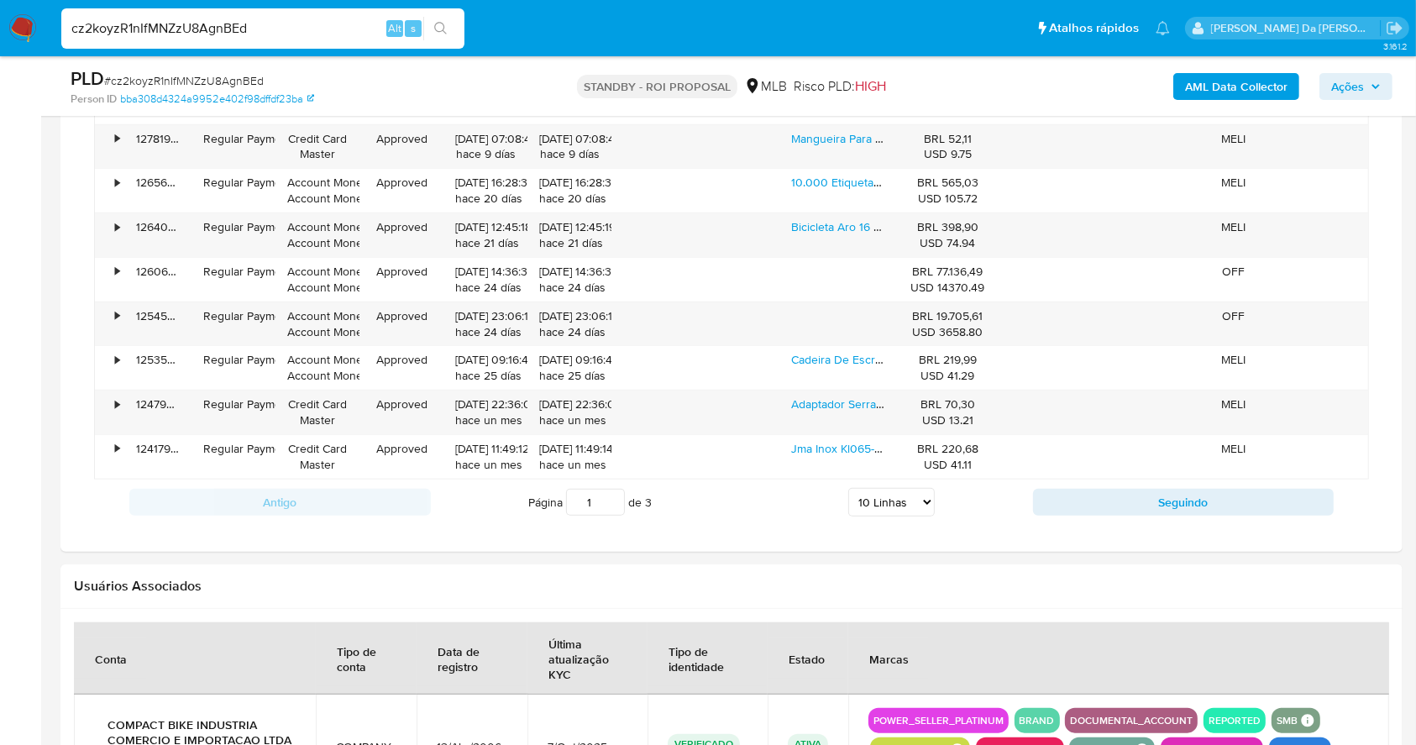
click at [893, 507] on select "5 Linhas 10 Linhas 20 Linhas 25 Linhas 50 Linhas 100 Linhas" at bounding box center [891, 502] width 86 height 29
select select "50"
click at [848, 488] on select "5 Linhas 10 Linhas 20 Linhas 25 Linhas 50 Linhas 100 Linhas" at bounding box center [891, 502] width 86 height 29
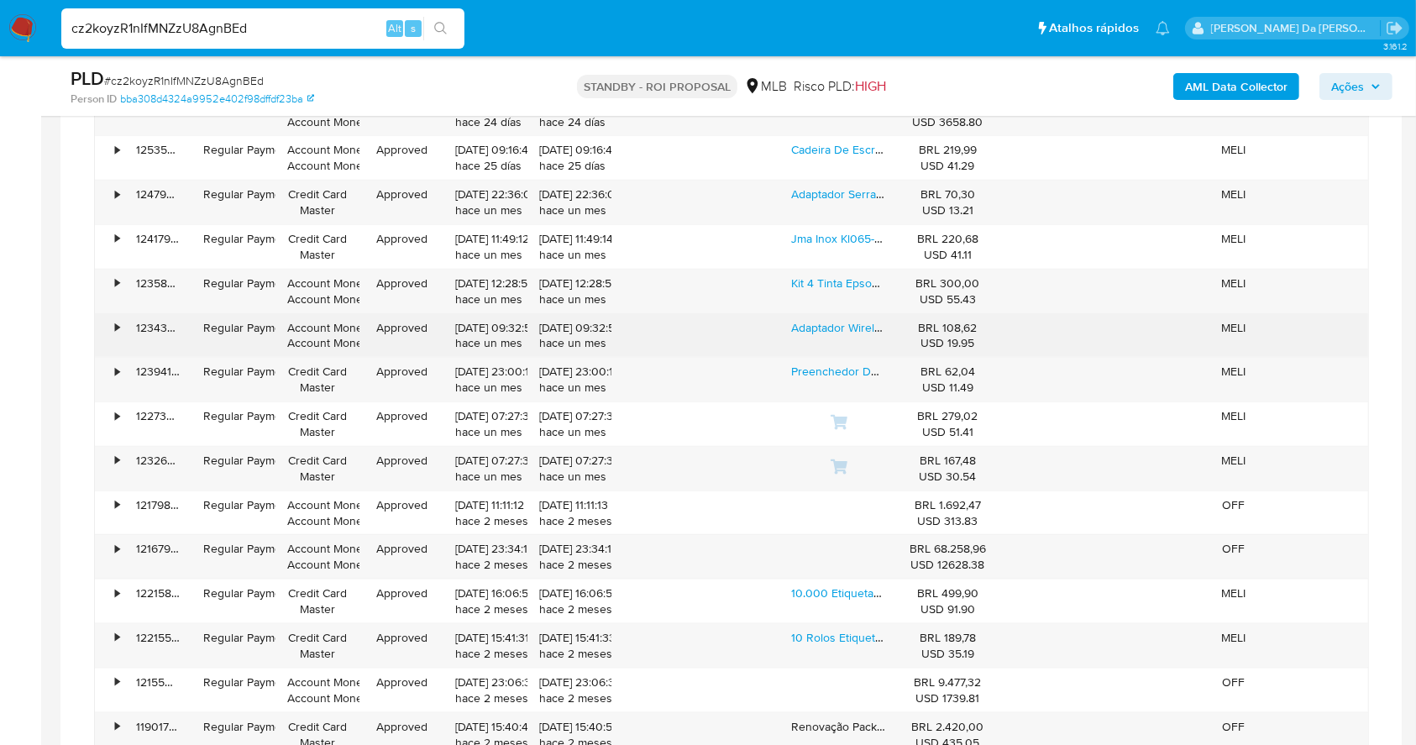
scroll to position [1953, 0]
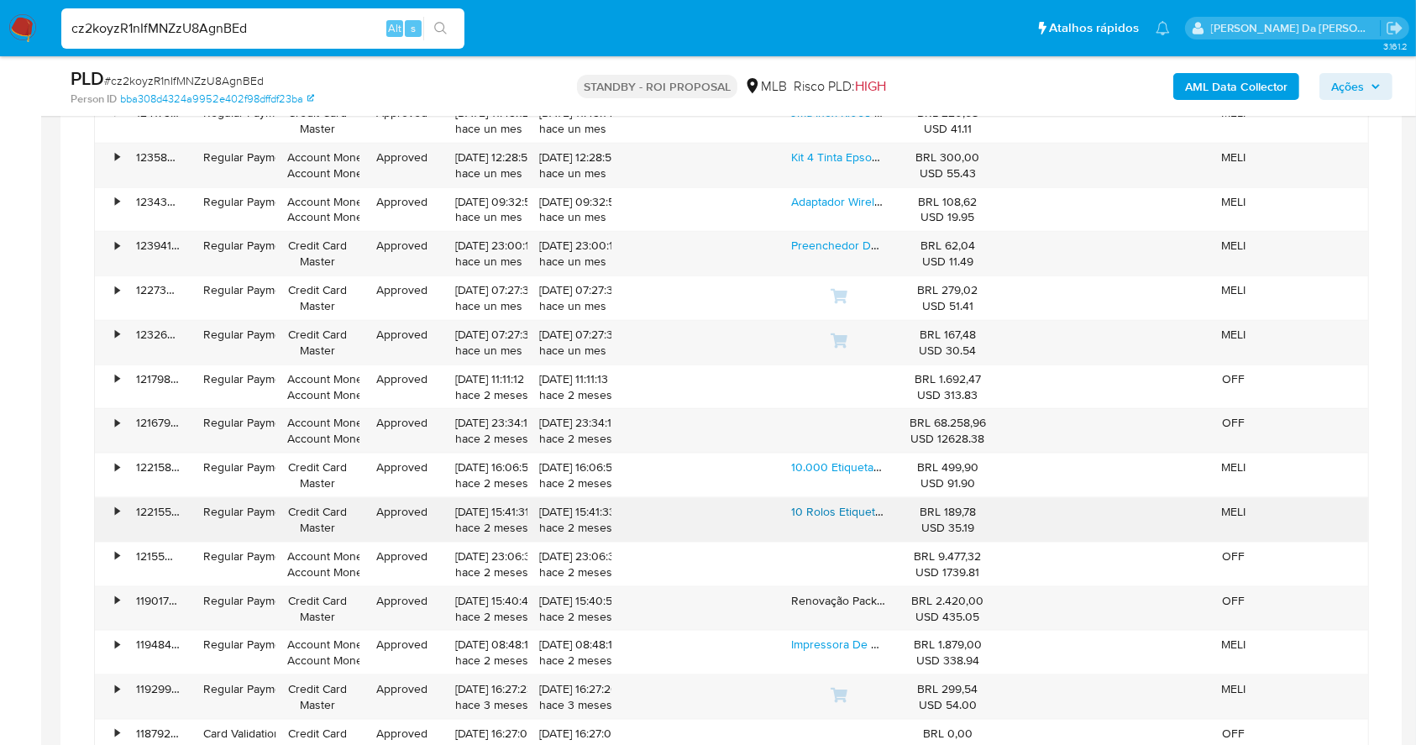
click at [856, 511] on link "10 Rolos Etiqueta Adesiva Térmica 80mmx50mm 8x5cm Link Full Cor [PERSON_NAME]" at bounding box center [1016, 511] width 450 height 17
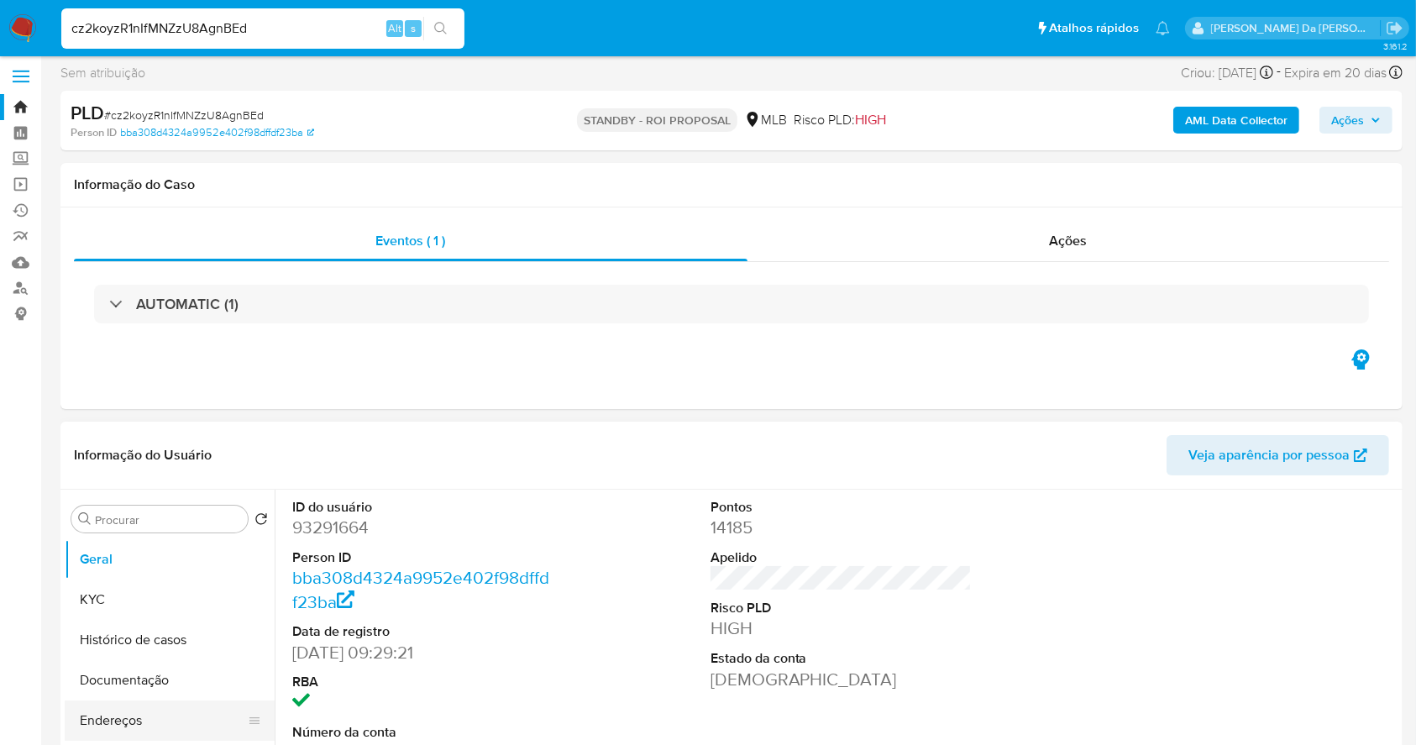
scroll to position [0, 0]
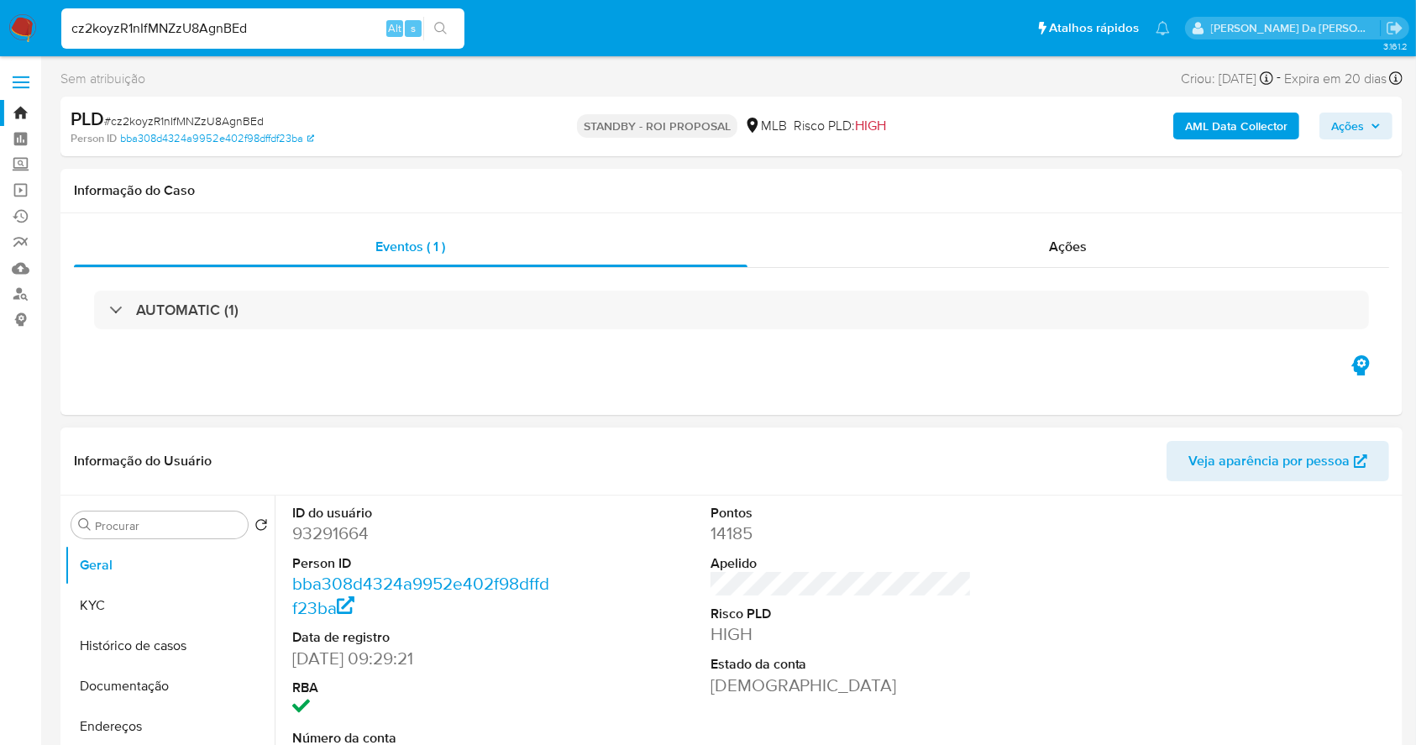
click at [191, 541] on div "Procurar Retornar ao pedido padrão Geral KYC Histórico de casos Documentação En…" at bounding box center [170, 711] width 210 height 427
click at [195, 521] on input "Procurar" at bounding box center [168, 525] width 146 height 15
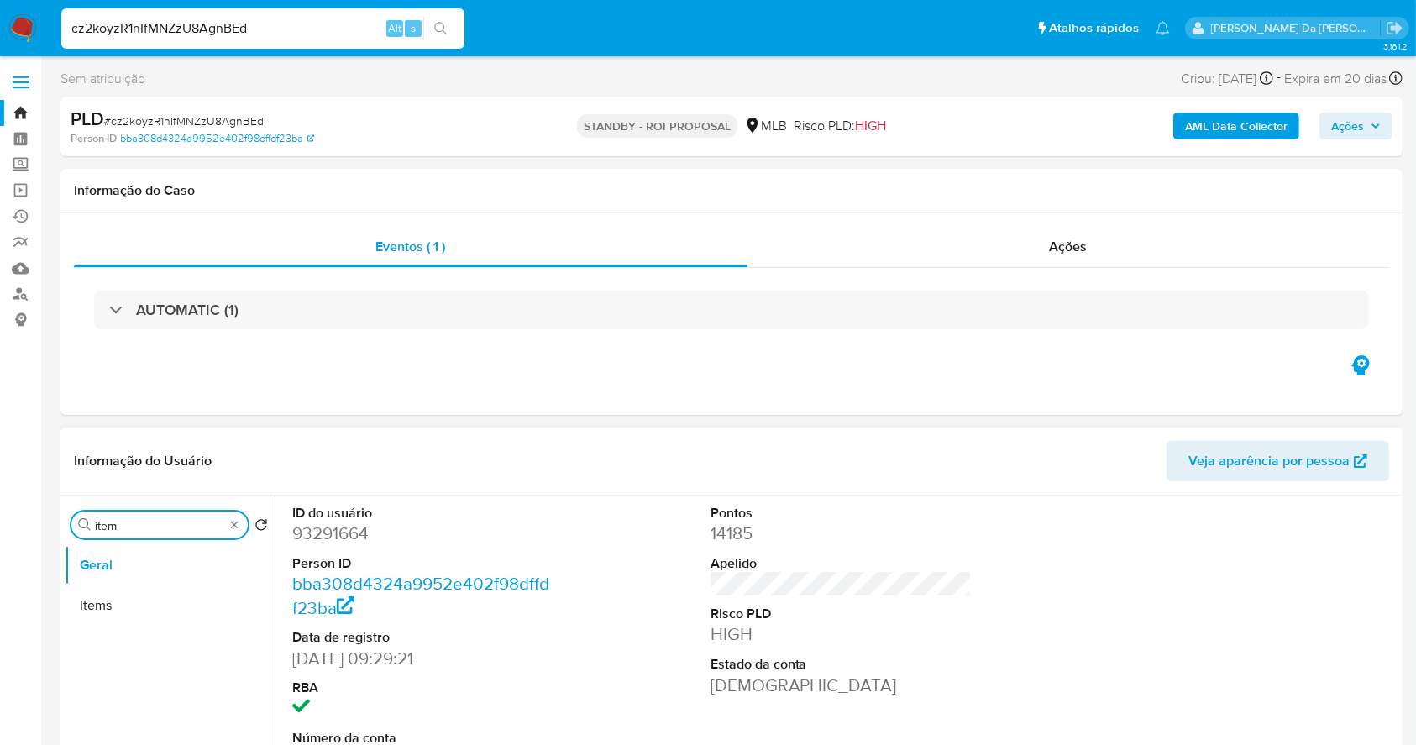
type input "item"
click at [240, 525] on div "Procurar item" at bounding box center [159, 524] width 176 height 27
click at [163, 686] on button "Documentação" at bounding box center [163, 686] width 196 height 40
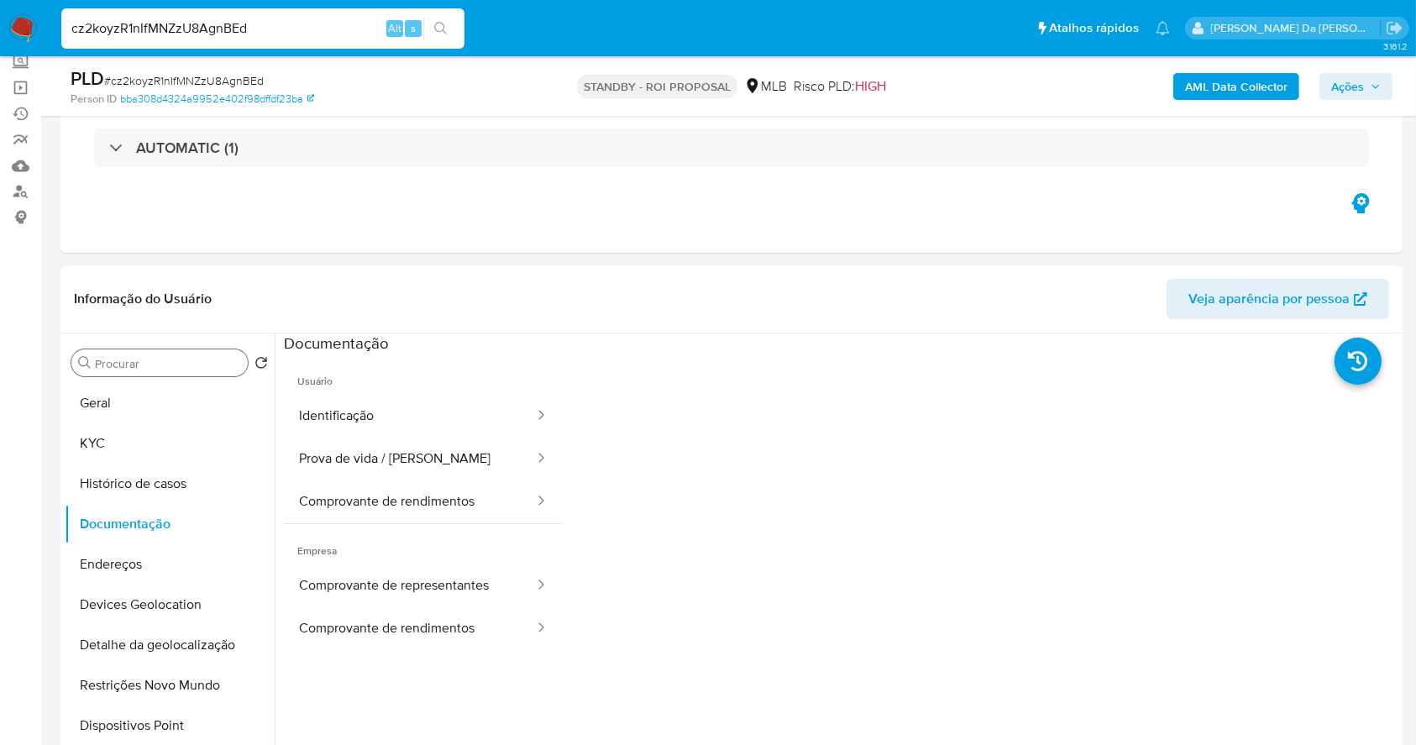
scroll to position [112, 0]
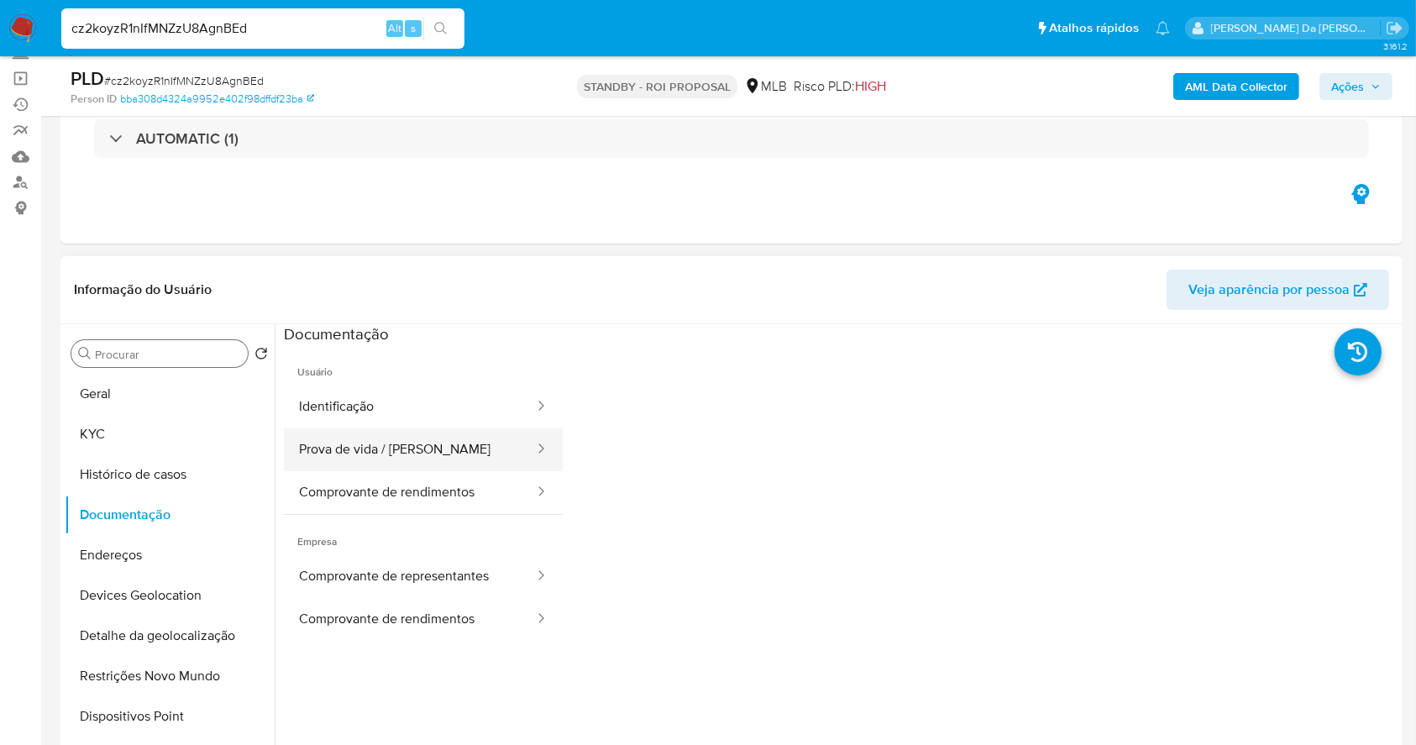
click at [392, 454] on button "Prova de vida / [PERSON_NAME]" at bounding box center [410, 449] width 252 height 43
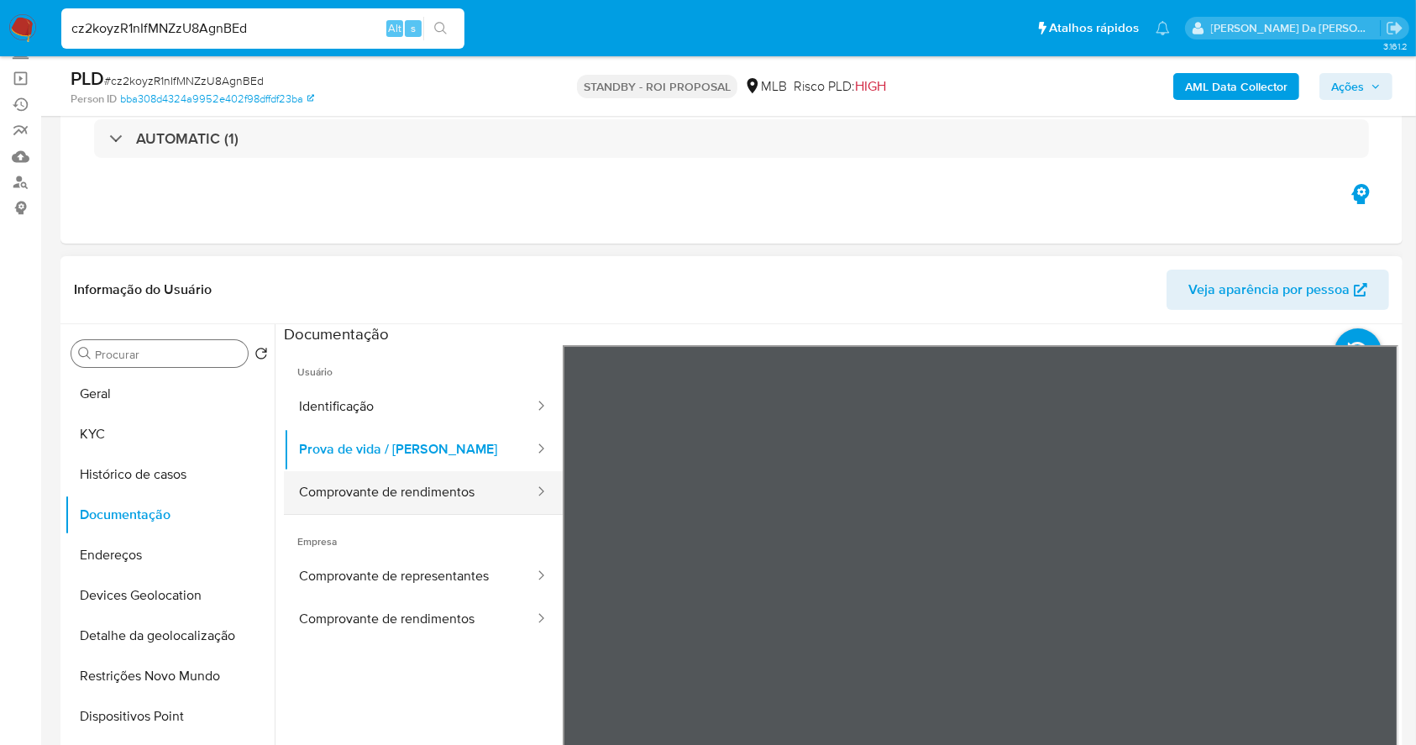
drag, startPoint x: 356, startPoint y: 485, endPoint x: 416, endPoint y: 494, distance: 60.2
click at [356, 485] on button "Comprovante de rendimentos" at bounding box center [410, 492] width 252 height 43
